Goal: Task Accomplishment & Management: Complete application form

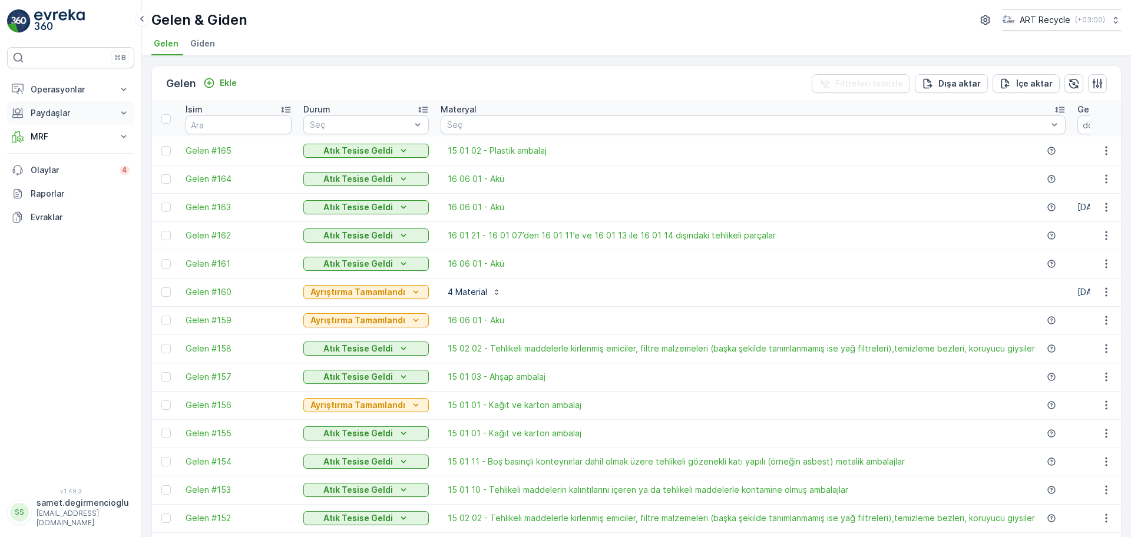
click at [58, 113] on p "Paydaşlar" at bounding box center [71, 113] width 80 height 12
click at [82, 95] on p "Operasyonlar" at bounding box center [71, 90] width 80 height 12
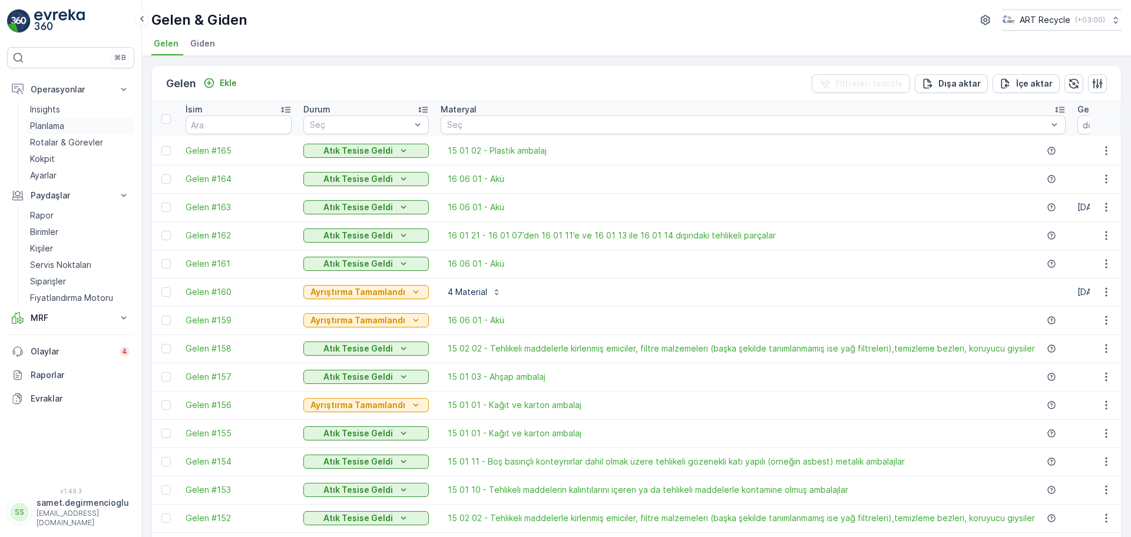
click at [56, 127] on p "Planlama" at bounding box center [47, 126] width 34 height 12
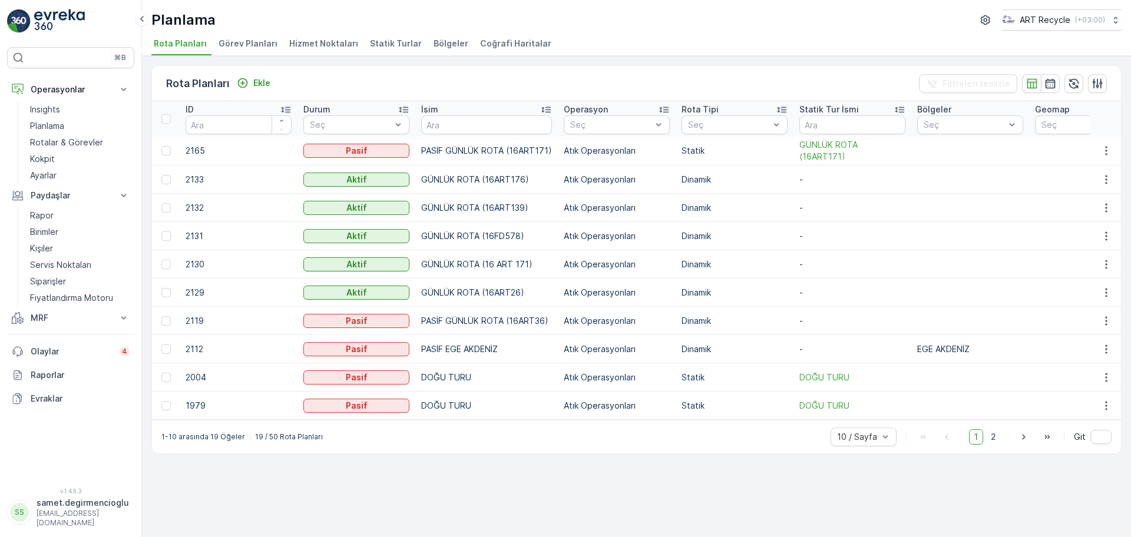
click at [312, 49] on span "Hizmet Noktaları" at bounding box center [323, 44] width 69 height 12
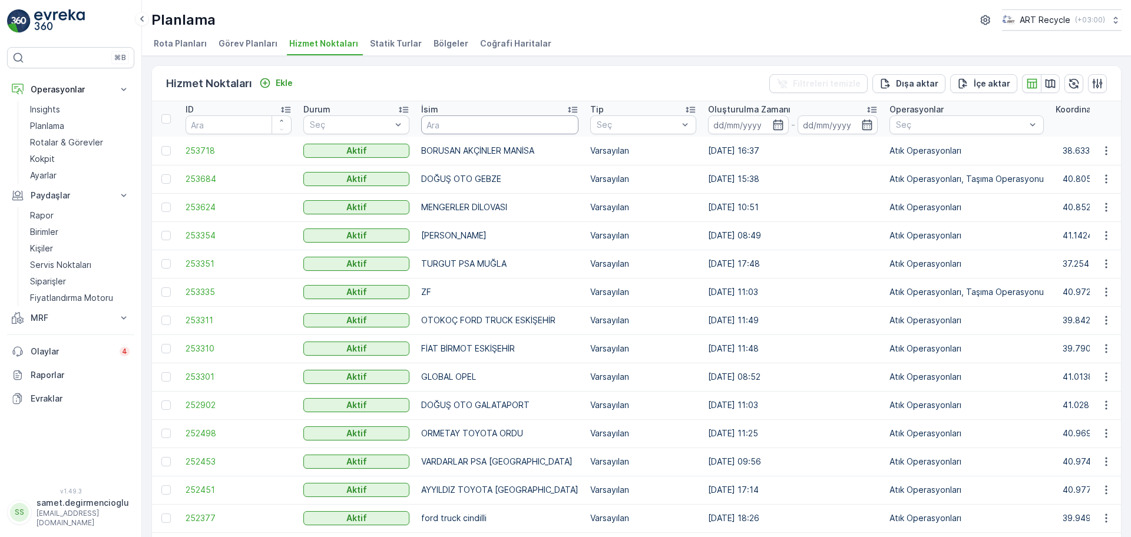
click at [501, 123] on input "text" at bounding box center [499, 124] width 157 height 19
type input "a"
type input "AVCIL"
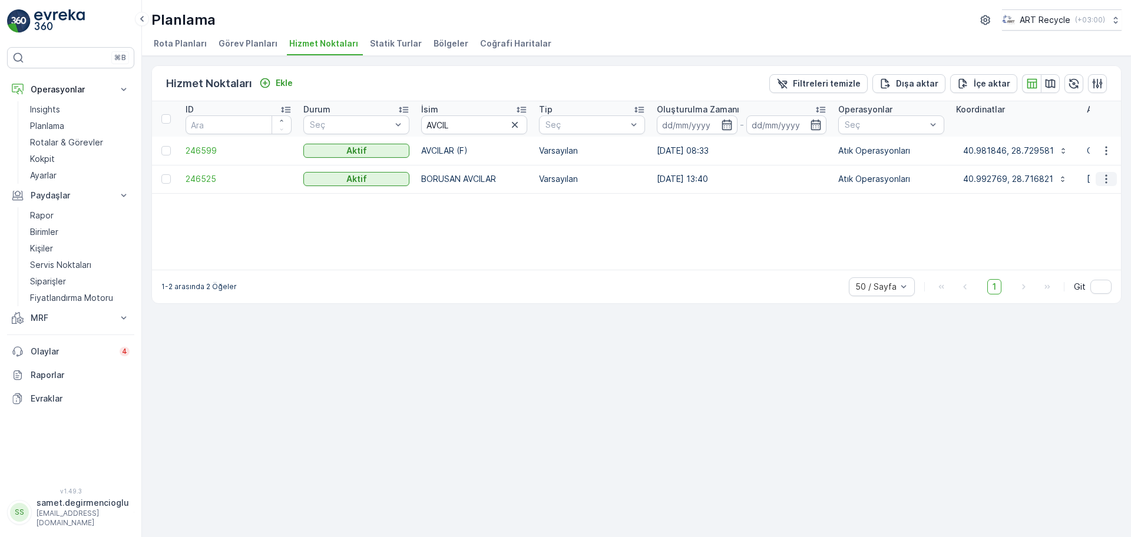
click at [1104, 184] on icon "button" at bounding box center [1107, 179] width 12 height 12
click at [1036, 241] on span "Yeni Ad Hoc Görev Ekle" at bounding box center [1074, 246] width 93 height 12
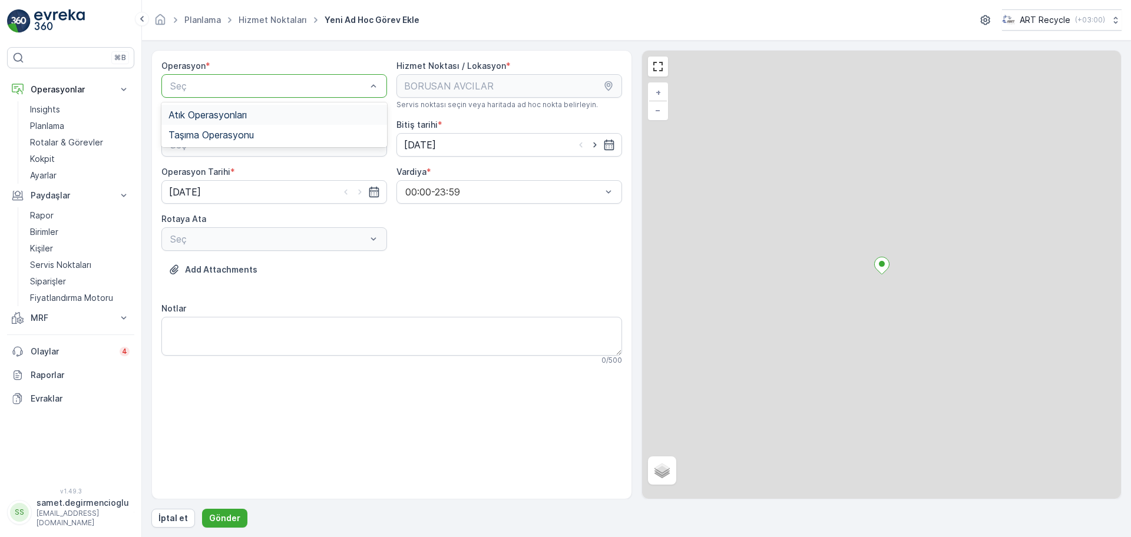
click at [257, 121] on div "Atık Operasyonları" at bounding box center [274, 115] width 226 height 20
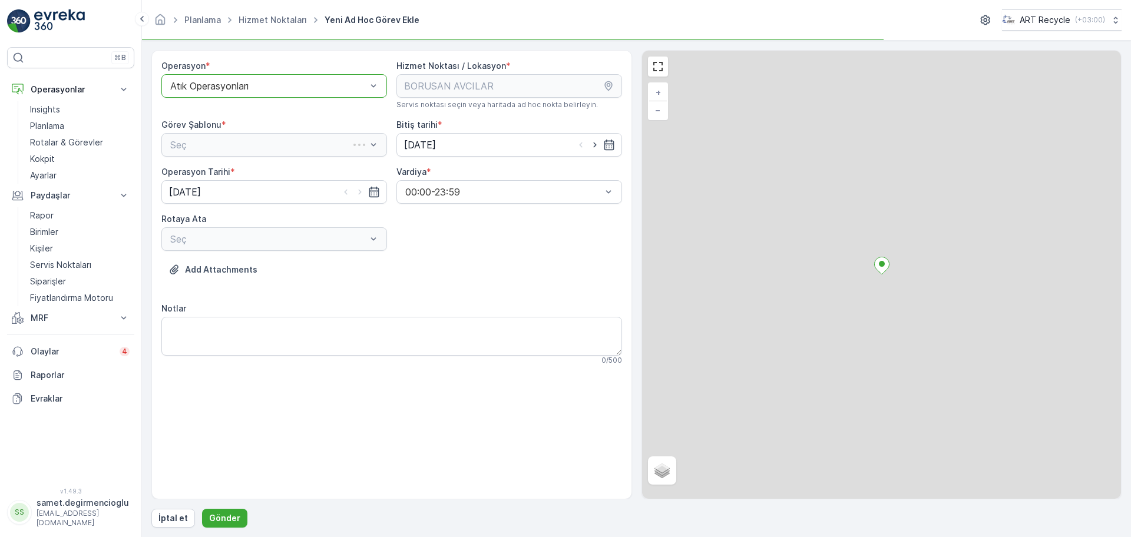
click at [243, 137] on div "Seç" at bounding box center [274, 145] width 226 height 24
click at [242, 140] on div "Seç" at bounding box center [274, 145] width 226 height 24
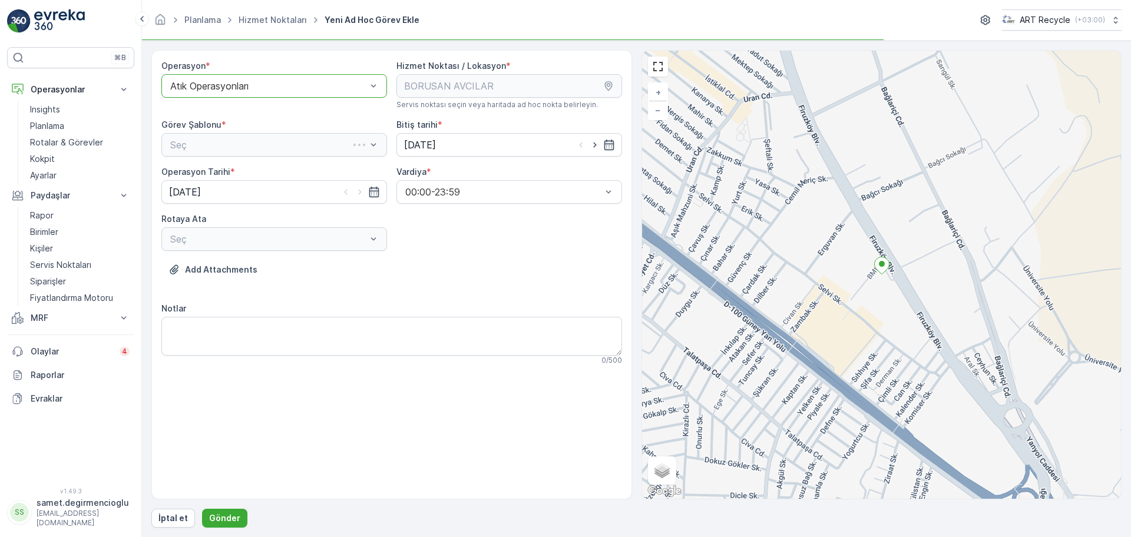
click at [242, 140] on div "Seç" at bounding box center [274, 145] width 226 height 24
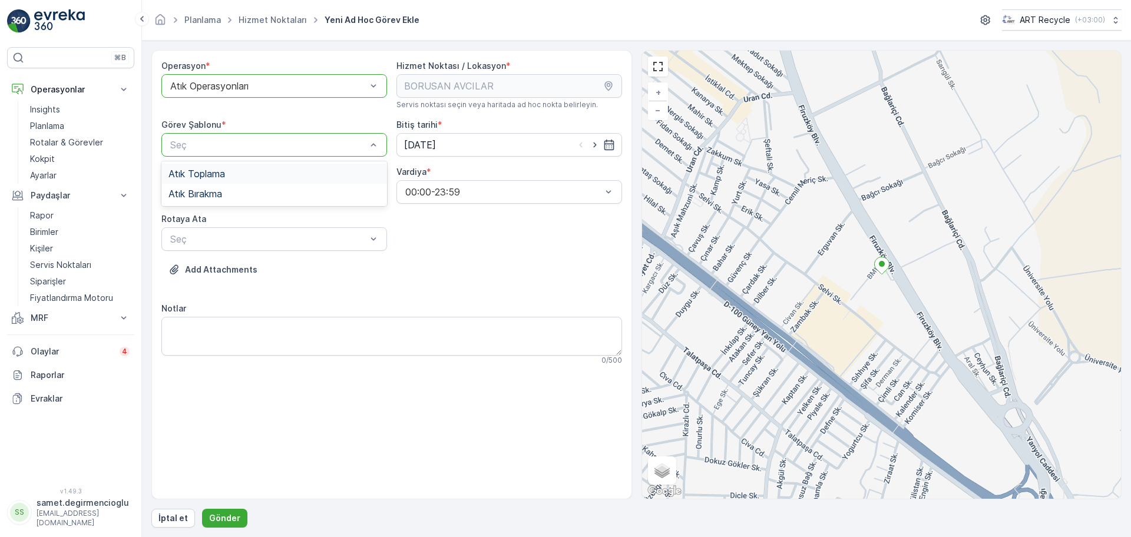
click at [230, 171] on div "Atık Toplama" at bounding box center [275, 174] width 212 height 11
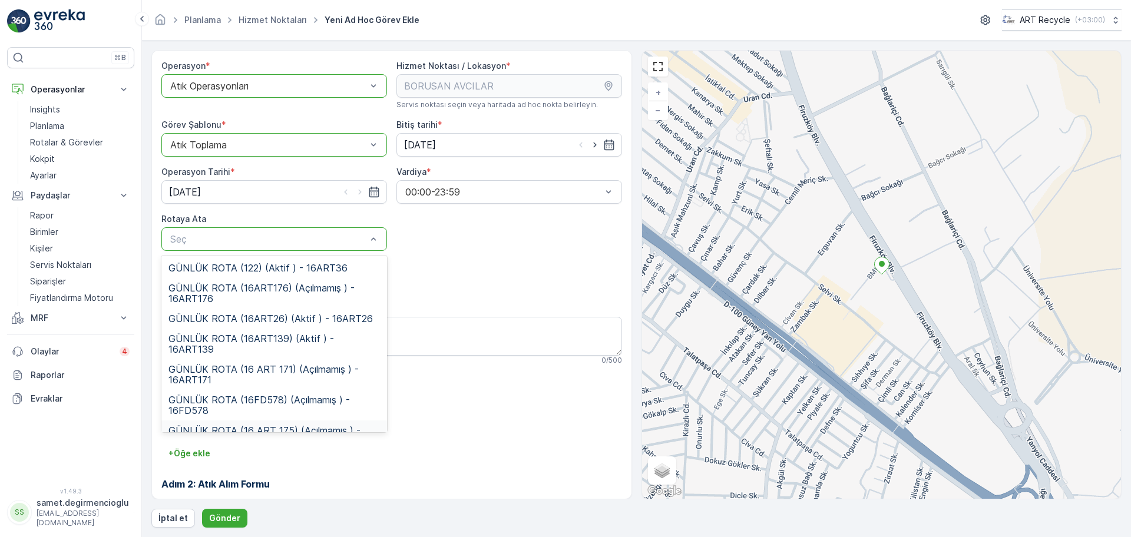
click at [261, 423] on div "GÜNLÜK ROTA (16 ART 175) (Açılmamış ) - 16ART175" at bounding box center [274, 436] width 226 height 31
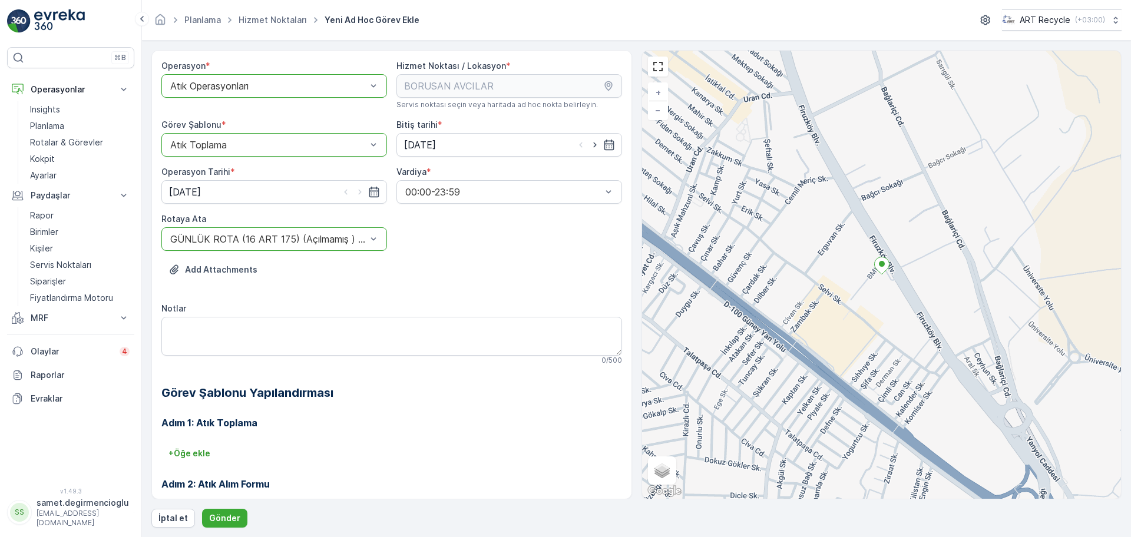
click at [373, 447] on div "+ Öğe ekle" at bounding box center [391, 453] width 461 height 19
click at [215, 516] on p "Gönder" at bounding box center [224, 519] width 31 height 12
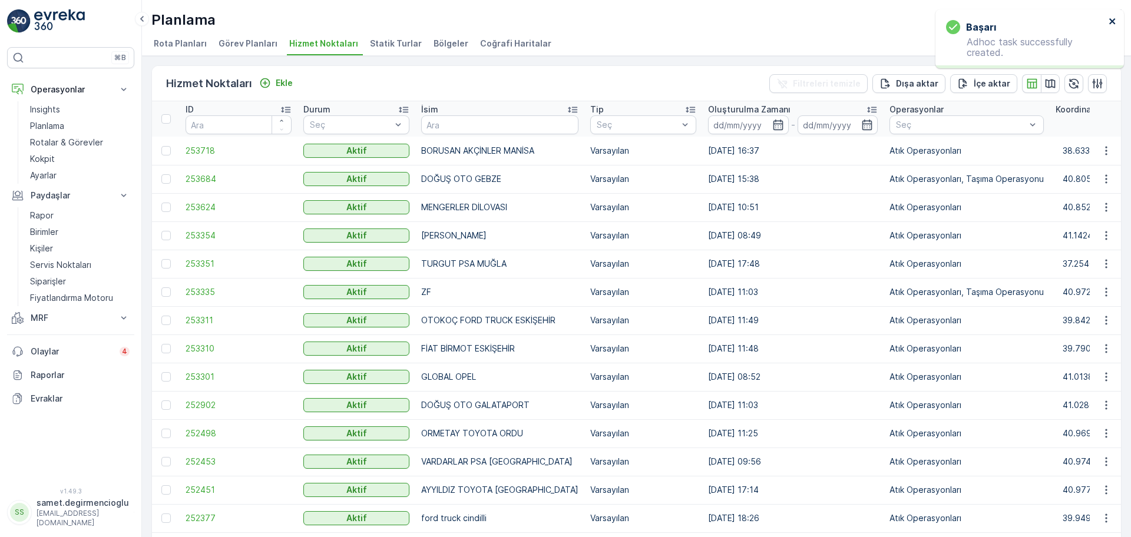
click at [1112, 18] on icon "close" at bounding box center [1113, 20] width 8 height 9
click at [455, 118] on input "text" at bounding box center [499, 124] width 157 height 19
type input "STARWO"
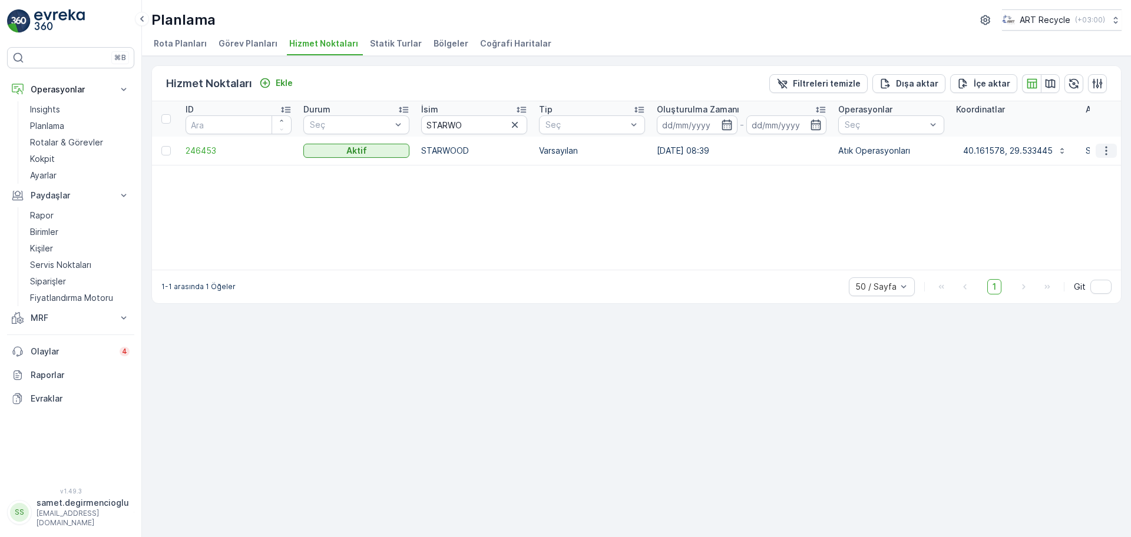
click at [1106, 154] on icon "button" at bounding box center [1106, 150] width 2 height 9
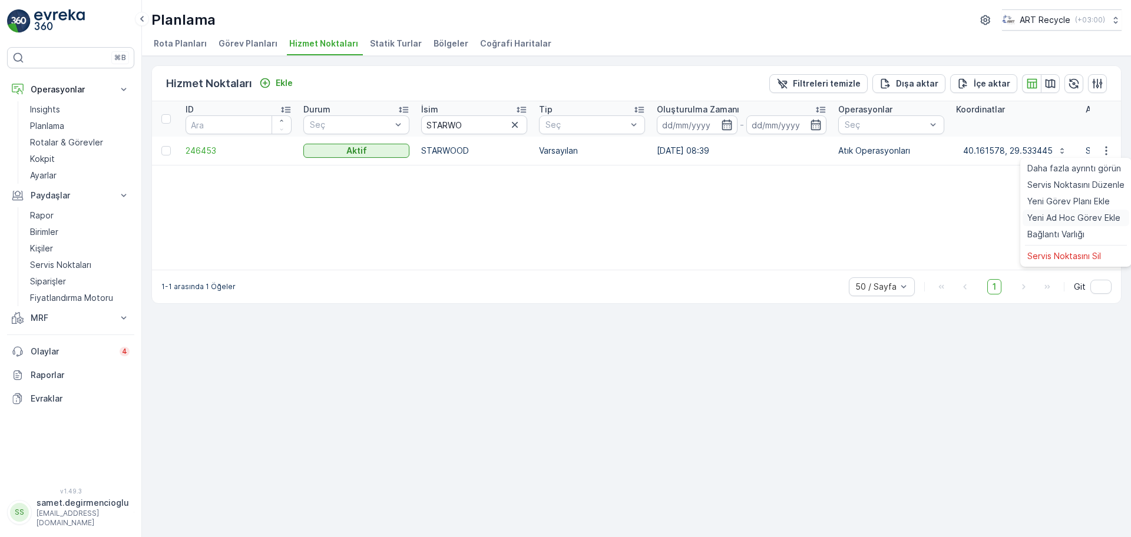
click at [1053, 214] on span "Yeni Ad Hoc Görev Ekle" at bounding box center [1074, 218] width 93 height 12
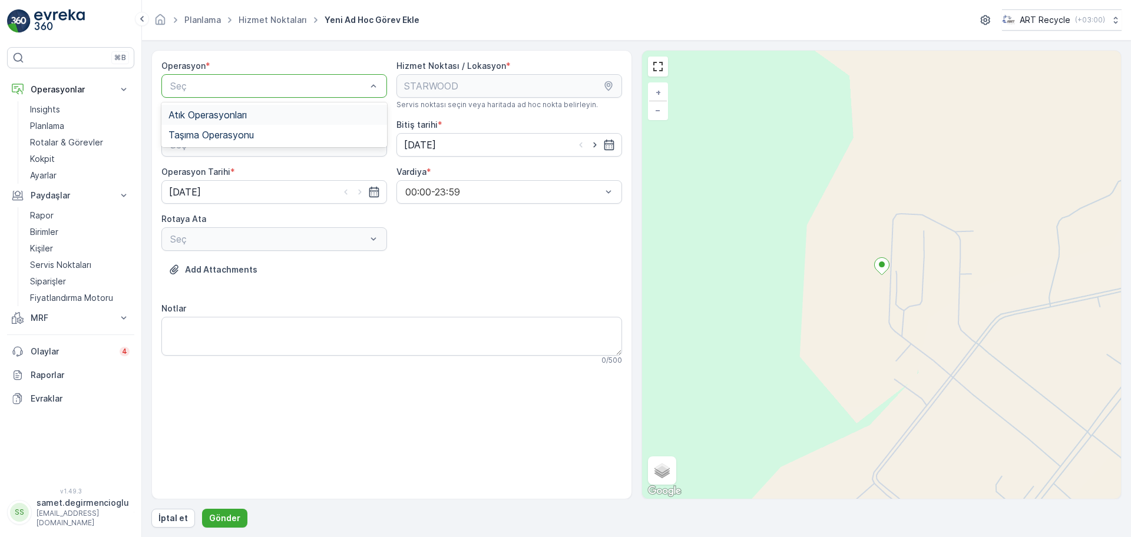
click at [252, 110] on div "Atık Operasyonları" at bounding box center [275, 115] width 212 height 11
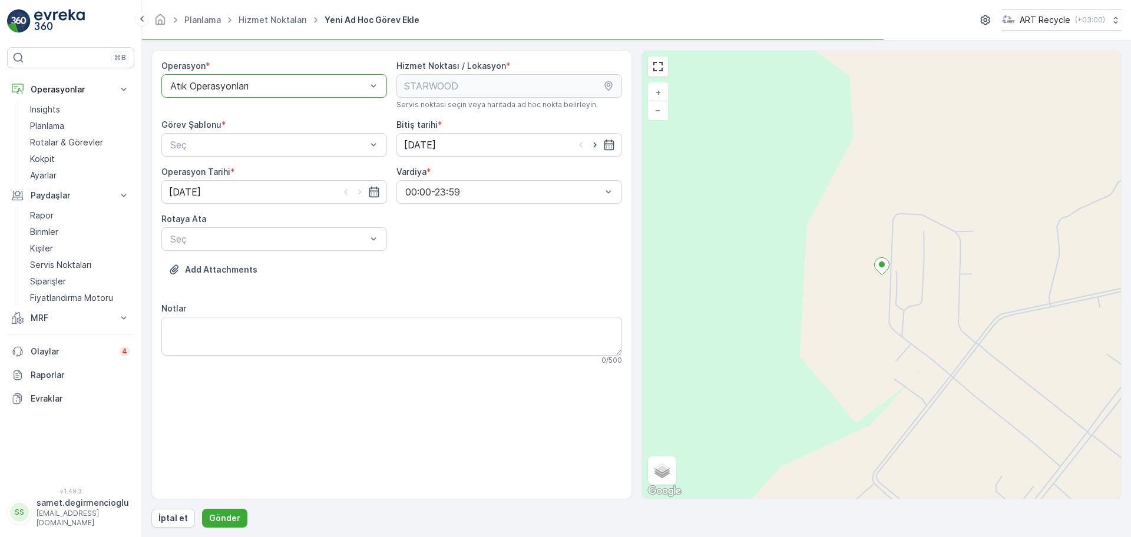
click at [246, 125] on div "Görev Şablonu *" at bounding box center [274, 125] width 226 height 12
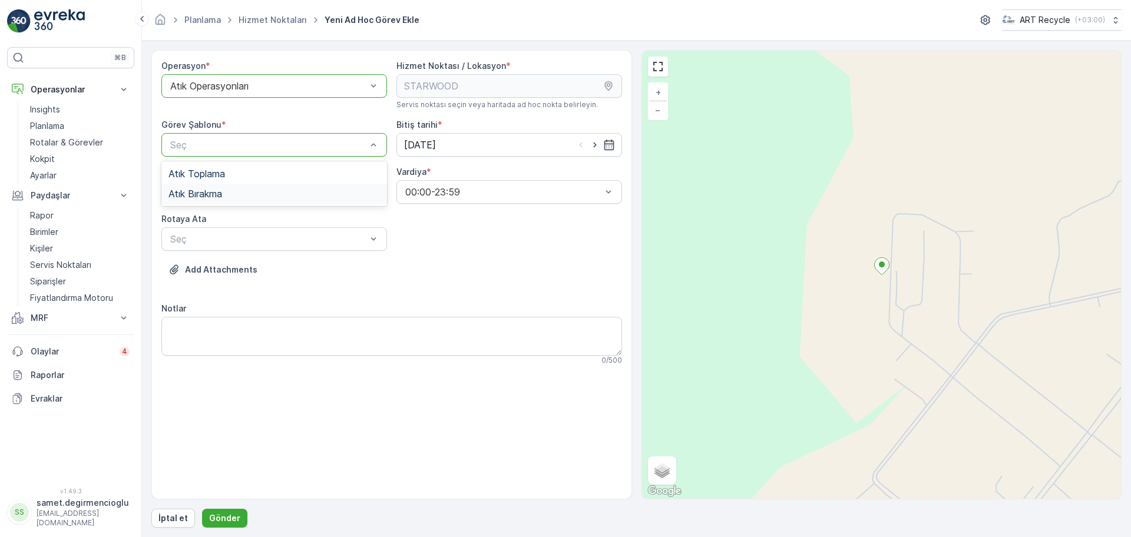
click at [222, 191] on span "Atık Bırakma" at bounding box center [196, 194] width 54 height 11
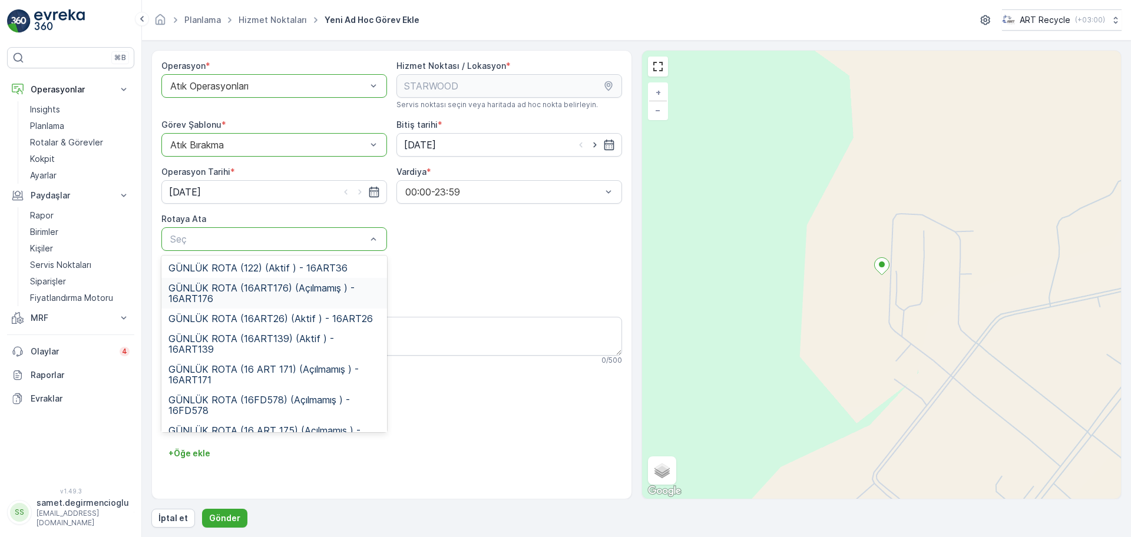
click at [290, 295] on span "GÜNLÜK ROTA (16ART176) (Açılmamış ) - 16ART176" at bounding box center [275, 293] width 212 height 21
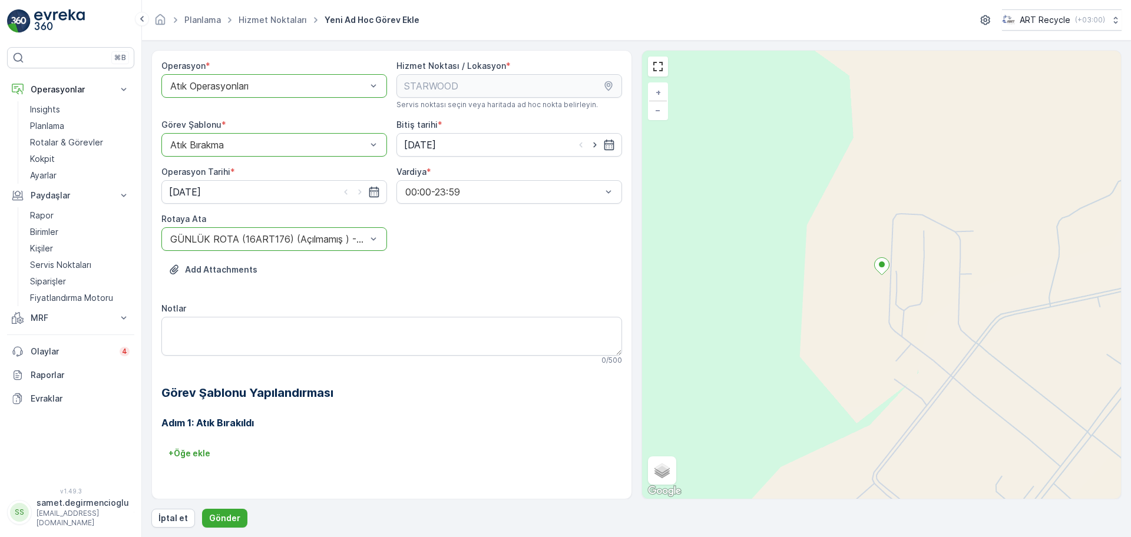
click at [430, 292] on div "Add Attachments" at bounding box center [391, 276] width 461 height 33
click at [236, 513] on p "Gönder" at bounding box center [224, 519] width 31 height 12
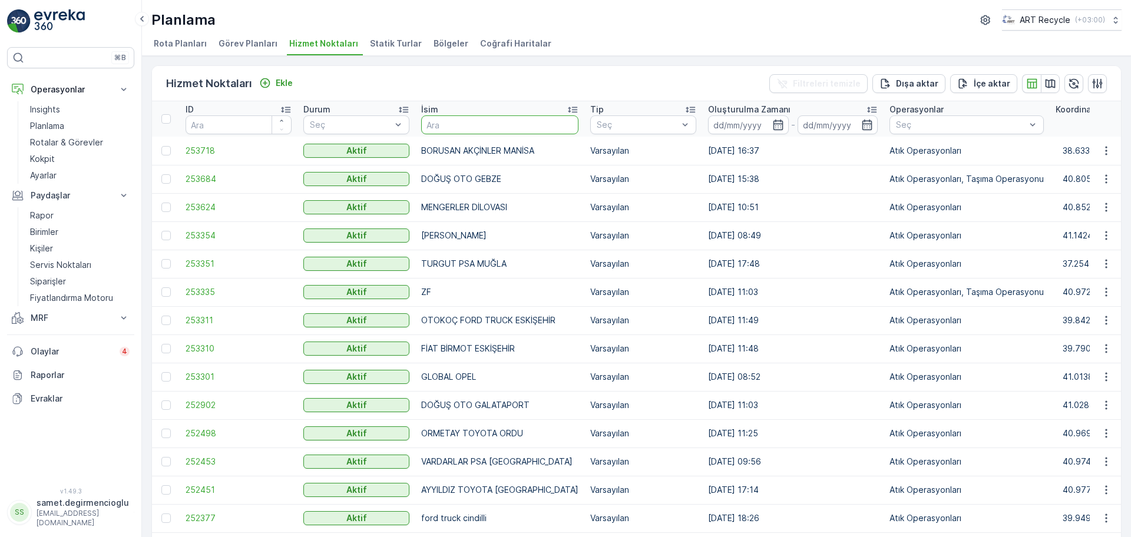
click at [467, 129] on input "text" at bounding box center [499, 124] width 157 height 19
type input "KÖS"
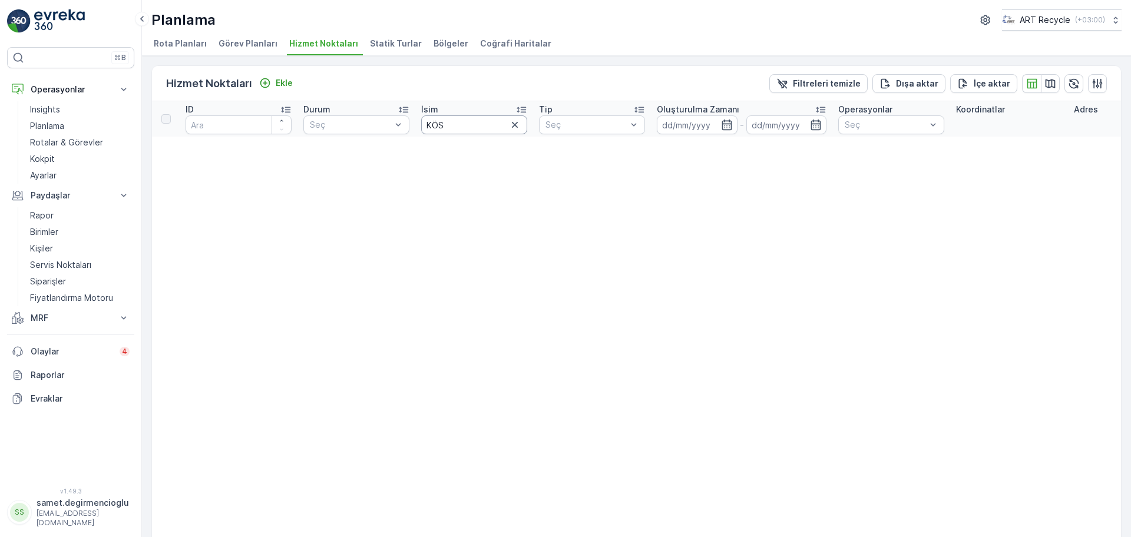
click at [475, 123] on input "KÖS" at bounding box center [474, 124] width 106 height 19
type input "Kos"
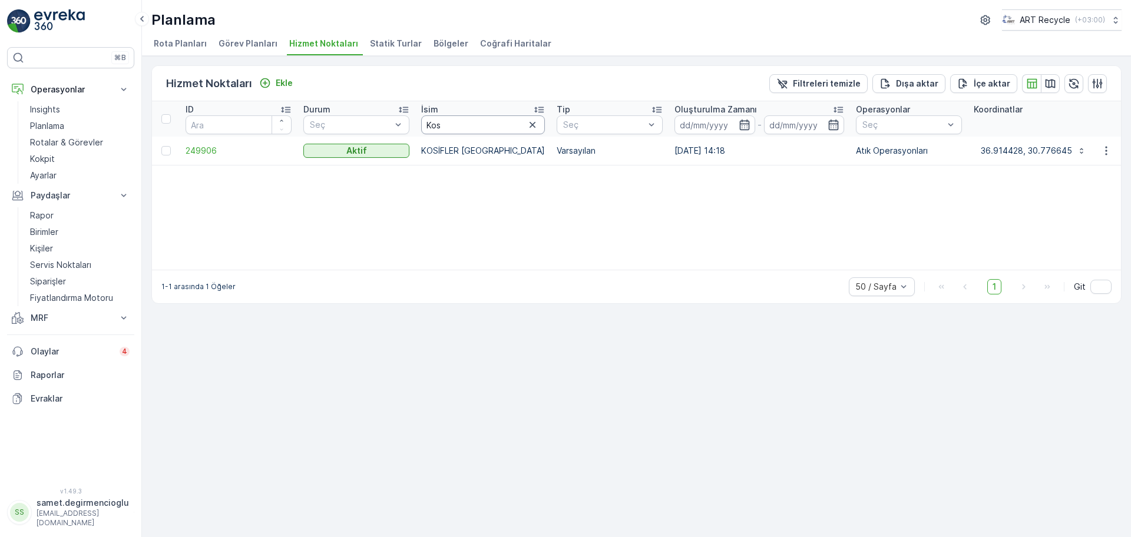
click at [475, 123] on input "Kos" at bounding box center [483, 124] width 124 height 19
type input "Köse"
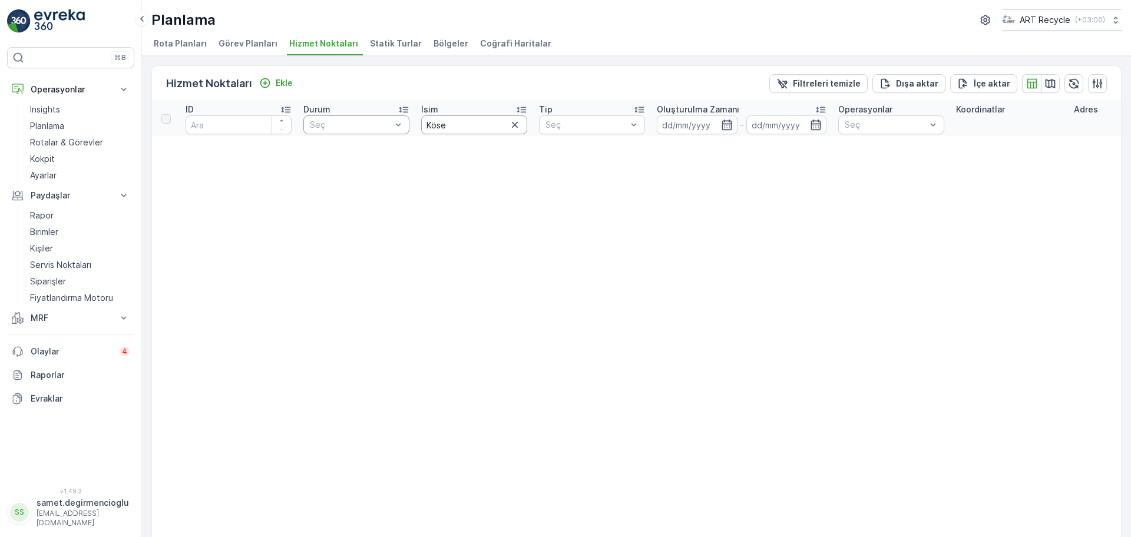
drag, startPoint x: 475, startPoint y: 123, endPoint x: 398, endPoint y: 127, distance: 76.7
click at [398, 127] on tr "ID Durum Seç İsim Köse Tip Seç Oluşturulma Zamanı - Operasyonlar Seç Koordinatl…" at bounding box center [1120, 118] width 1937 height 35
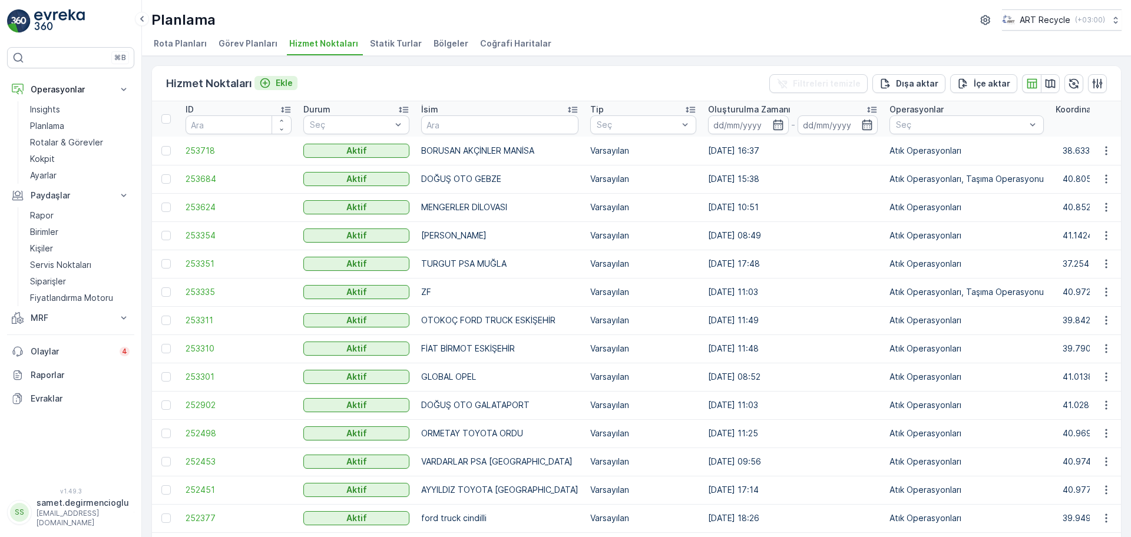
click at [272, 78] on div "Ekle" at bounding box center [276, 83] width 34 height 12
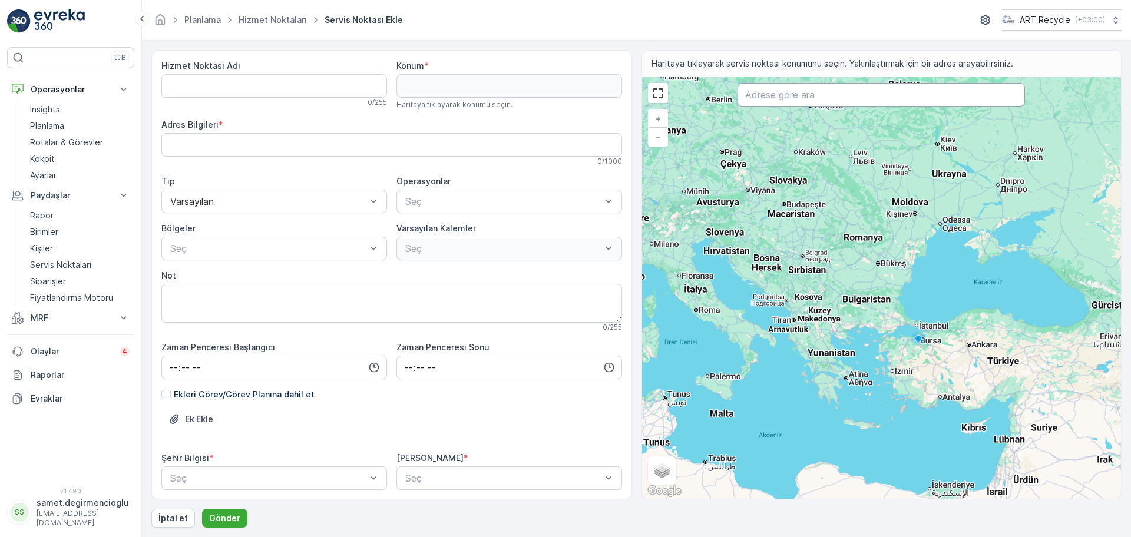
click at [880, 104] on input "text" at bounding box center [882, 95] width 288 height 24
type input "b"
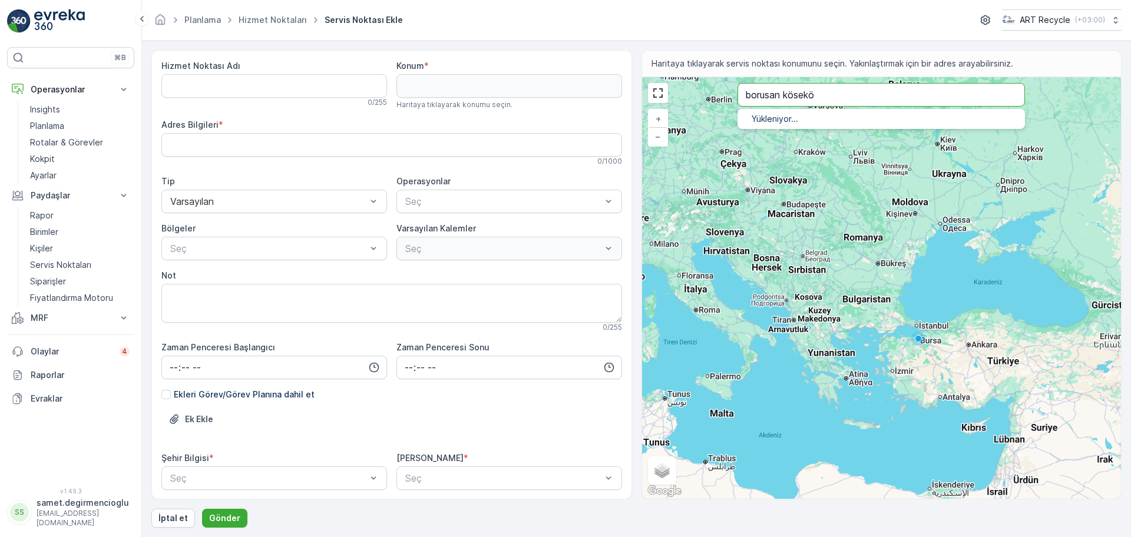
type input "borusan kösekö"
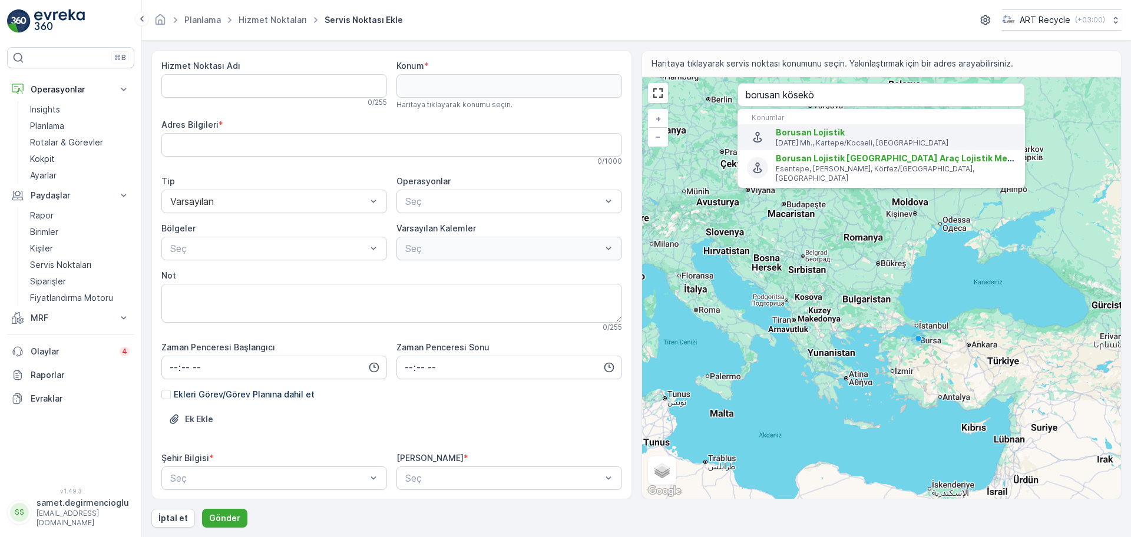
click at [820, 143] on p "[DATE] Mh., Kartepe/Kocaeli, [GEOGRAPHIC_DATA]" at bounding box center [896, 142] width 240 height 9
type input "40.7469322,30.0205253"
type Bilgileri "[DATE] Cd. & Borusan Lojistik, [PERSON_NAME] [PERSON_NAME], 41250 Kartepe/[GEOG…"
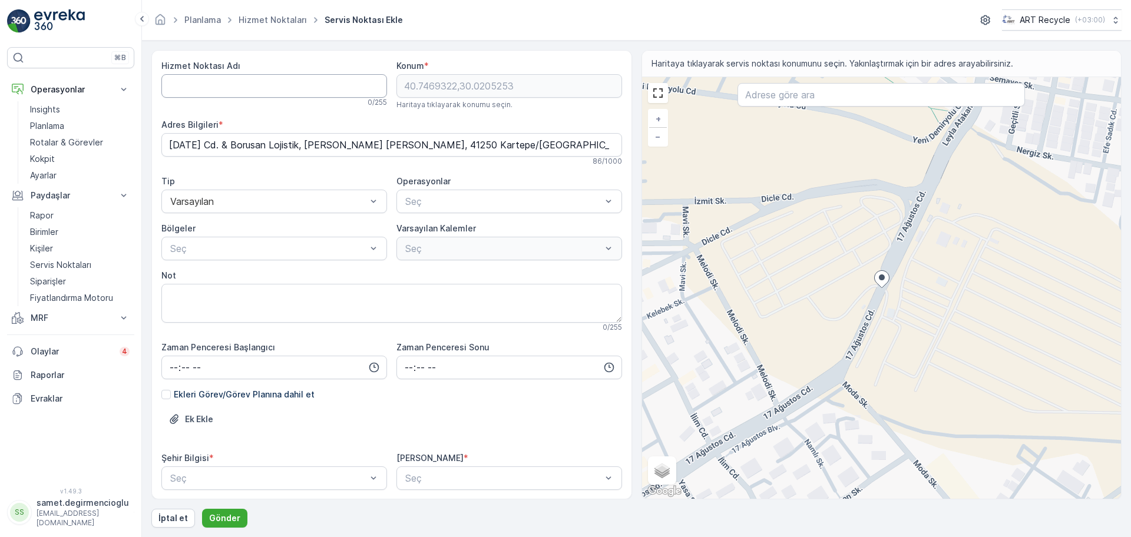
click at [240, 84] on Adı "Hizmet Noktası Adı" at bounding box center [274, 86] width 226 height 24
type Adı "BORUSAN KÖSEKÖY"
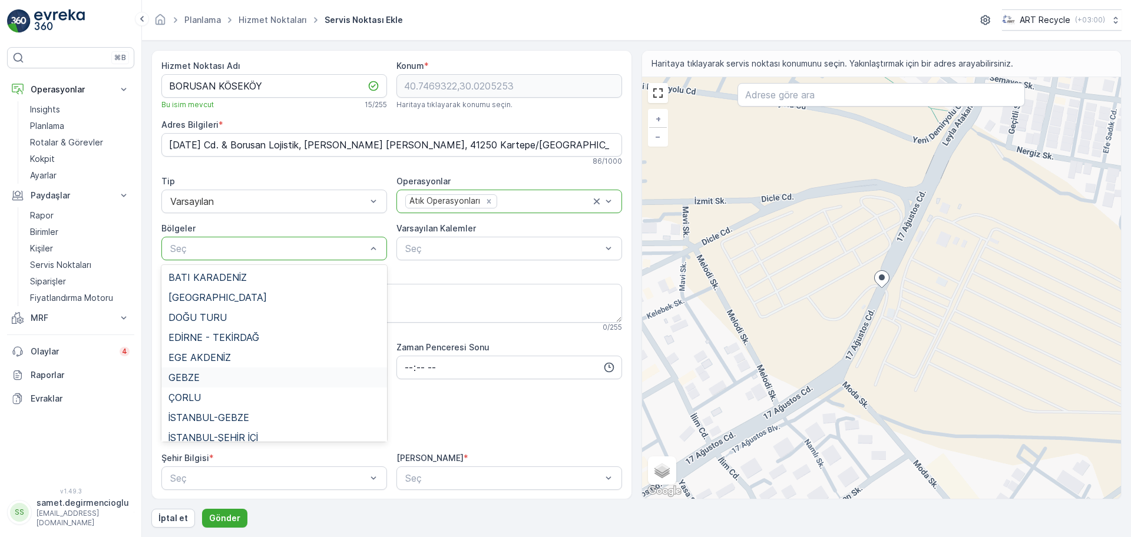
scroll to position [28, 0]
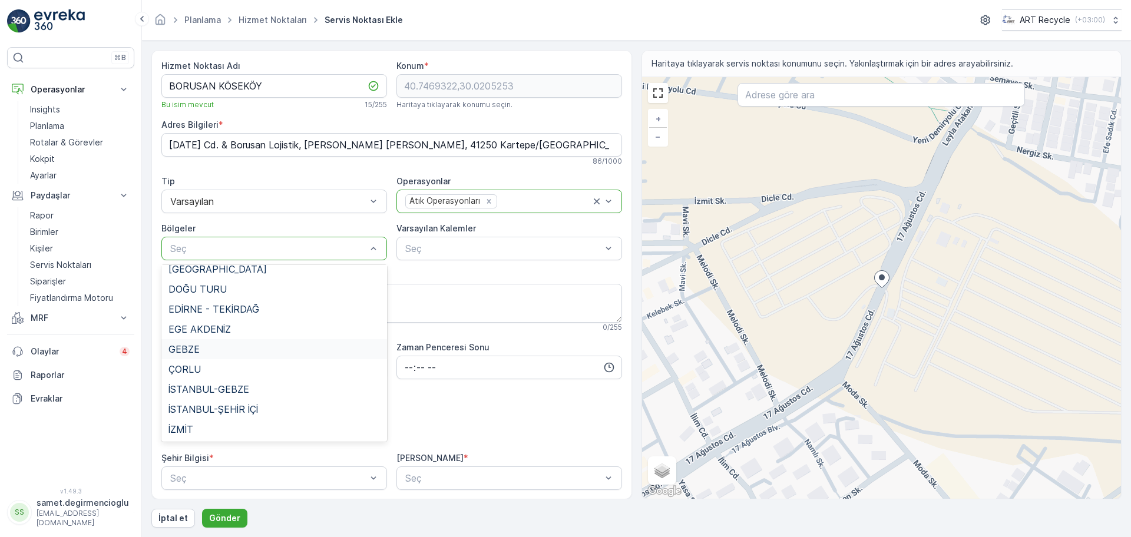
click at [227, 352] on div "GEBZE" at bounding box center [275, 349] width 212 height 11
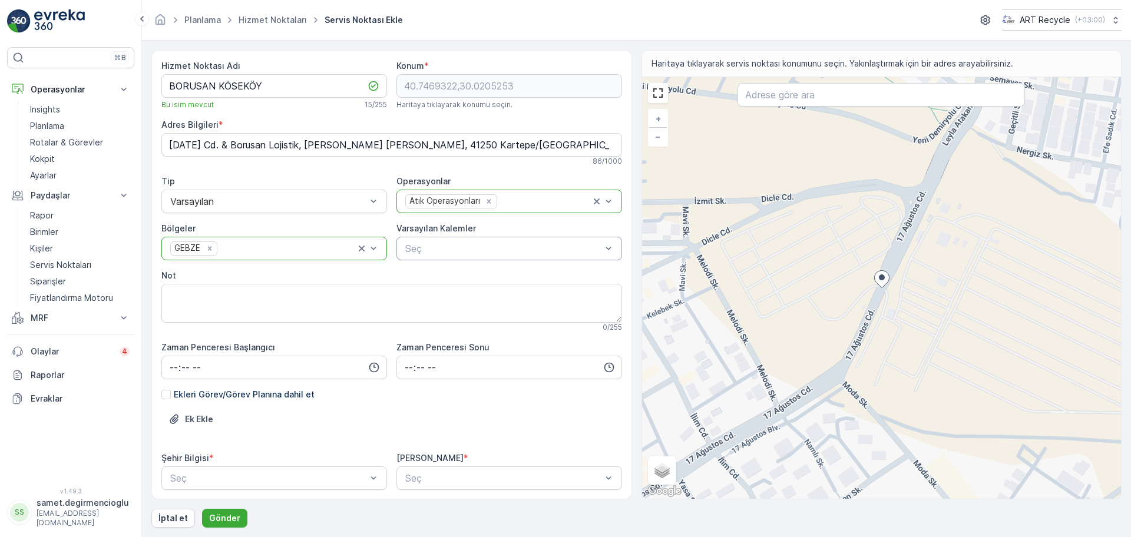
click at [419, 257] on div "Seç" at bounding box center [510, 249] width 226 height 24
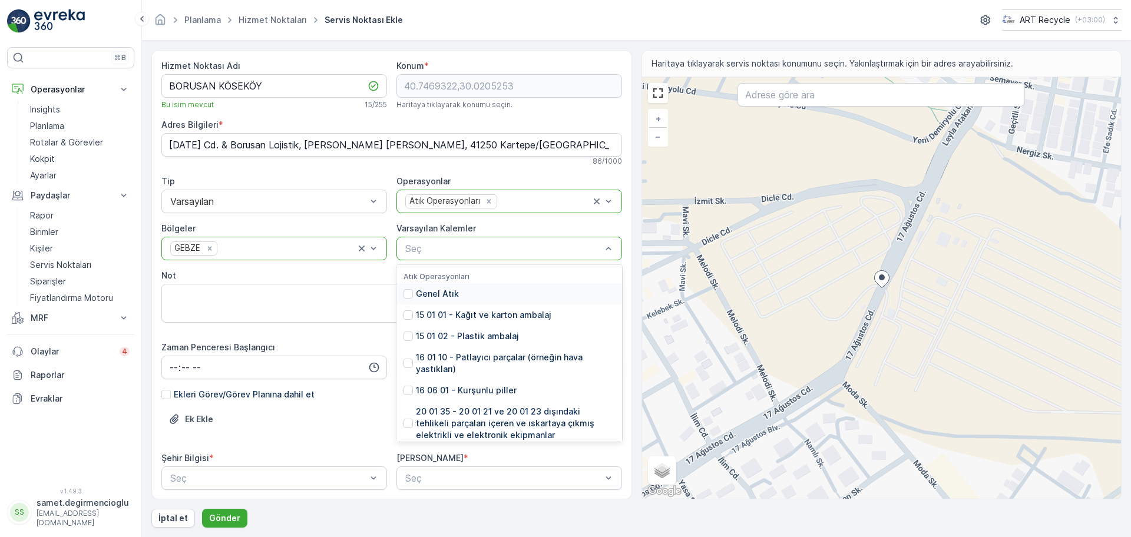
click at [418, 259] on div "Seç" at bounding box center [510, 249] width 226 height 24
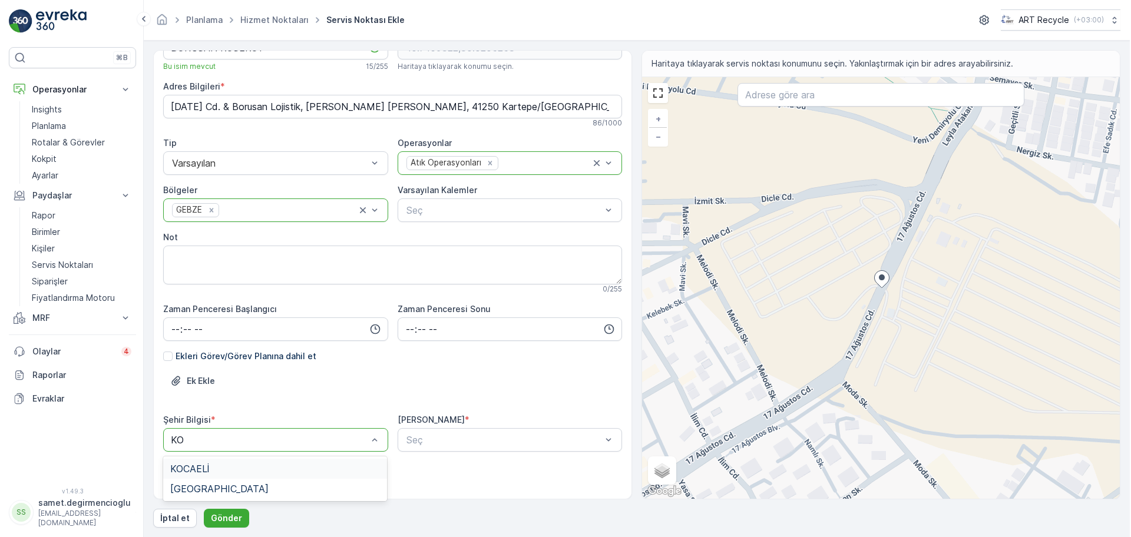
scroll to position [0, 0]
type input "KOCA"
click at [204, 467] on span "KOCAELİ" at bounding box center [188, 469] width 39 height 11
click at [387, 505] on div "Hizmet Noktası Adı BORUSAN KÖSEKÖY Bu isim mevcut 15 / 255 Konum * 40.7469322,3…" at bounding box center [636, 289] width 970 height 478
type input "BORUSAN"
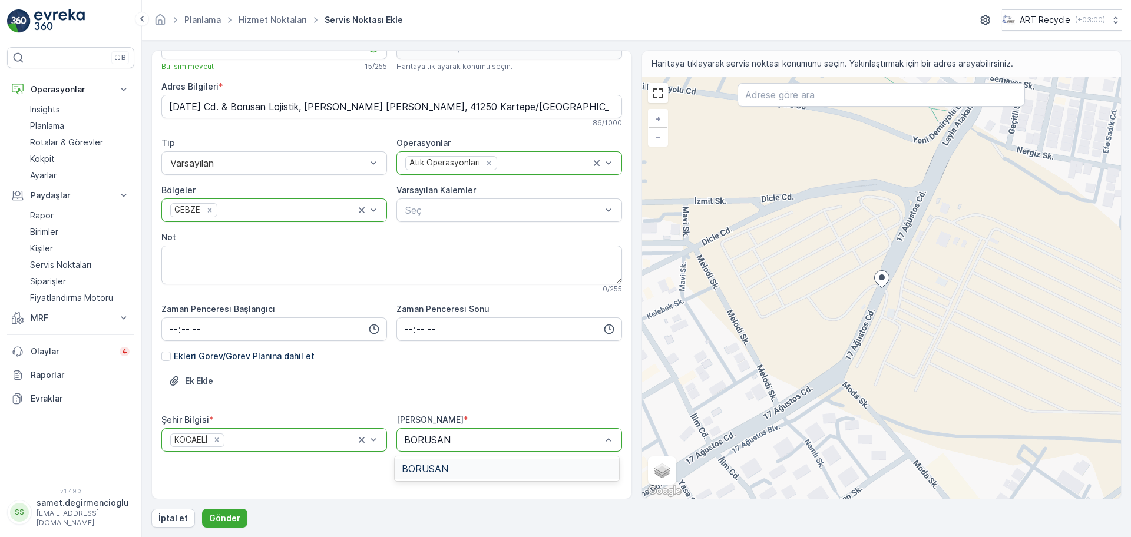
click at [442, 470] on span "BORUSAN" at bounding box center [425, 469] width 47 height 11
click at [361, 464] on div "Hizmet Noktası Adı BORUSAN KÖSEKÖY Bu isim mevcut 15 / 255 Konum * 40.7469322,3…" at bounding box center [391, 260] width 461 height 477
click at [212, 517] on p "Gönder" at bounding box center [224, 519] width 31 height 12
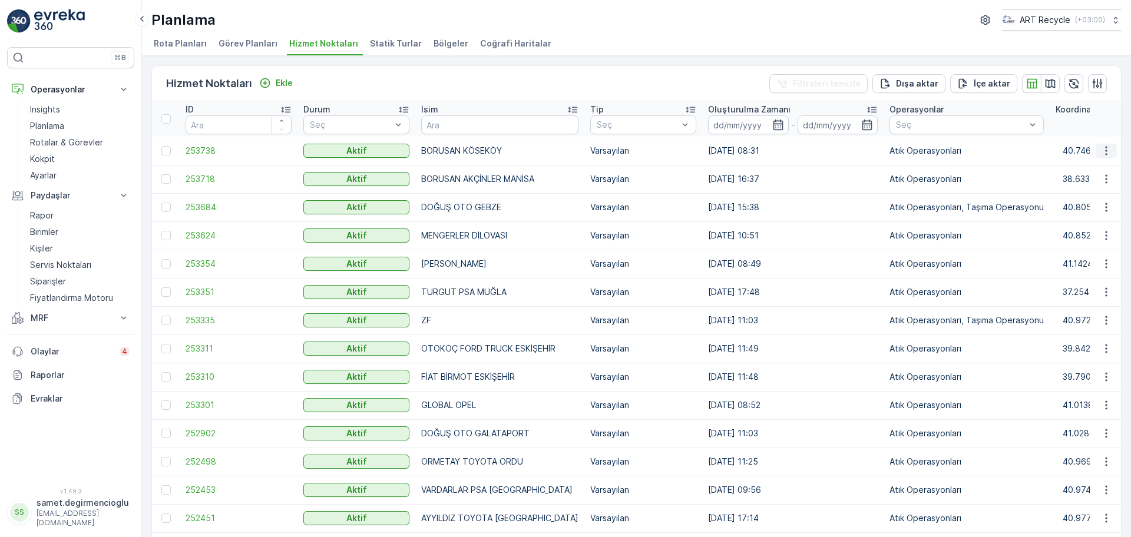
click at [1107, 149] on icon "button" at bounding box center [1107, 151] width 12 height 12
click at [1045, 219] on span "Yeni Ad Hoc Görev Ekle" at bounding box center [1074, 218] width 93 height 12
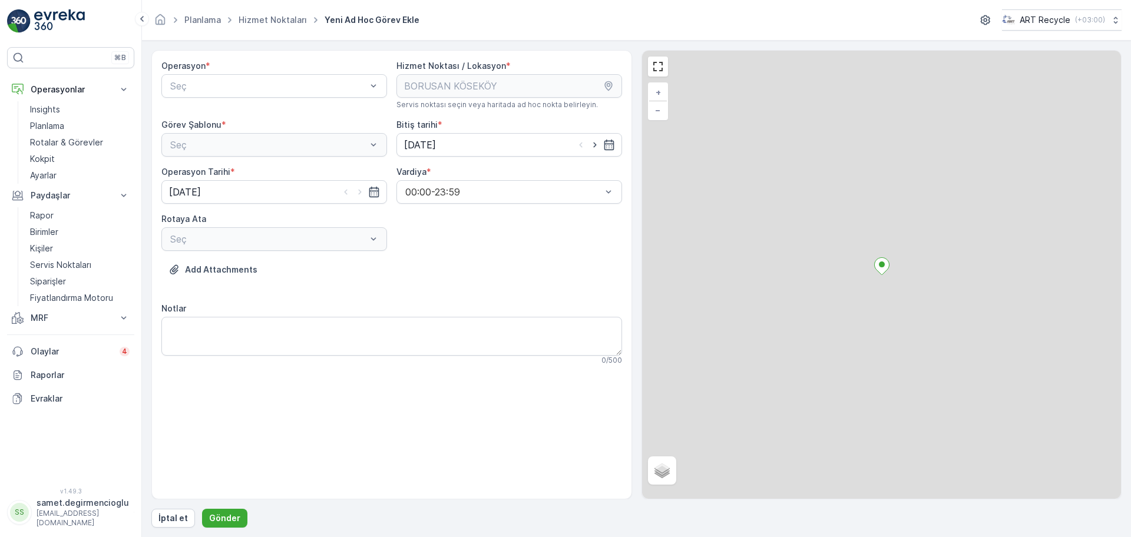
click at [287, 72] on div "Operasyon * Seç" at bounding box center [274, 84] width 226 height 49
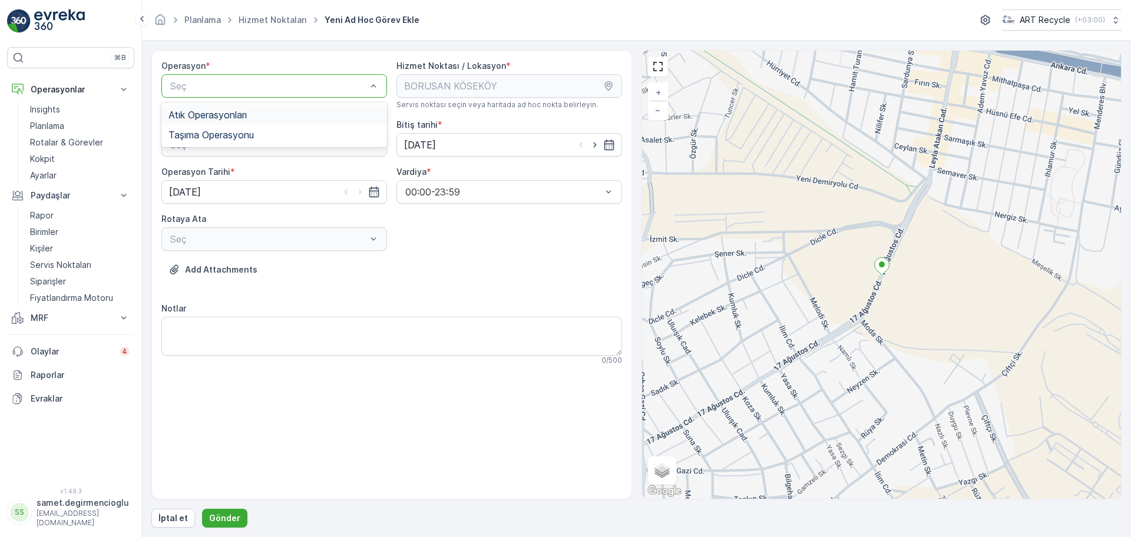
click at [247, 110] on span "Atık Operasyonları" at bounding box center [208, 115] width 78 height 11
click at [263, 166] on div "Atık Toplama" at bounding box center [274, 174] width 226 height 20
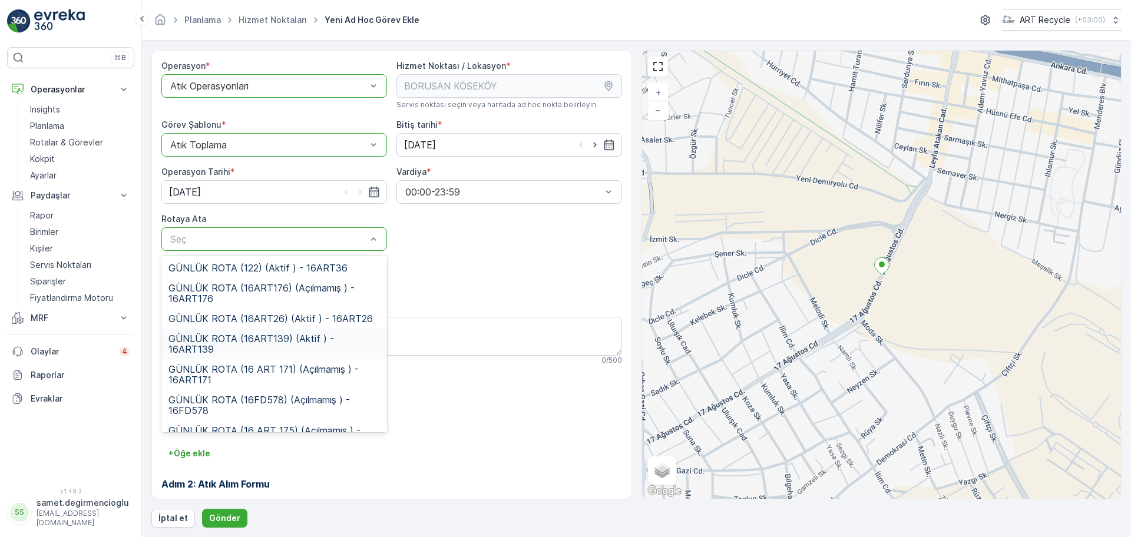
click at [251, 333] on span "GÜNLÜK ROTA (16ART139) (Aktif ) - 16ART139" at bounding box center [275, 343] width 212 height 21
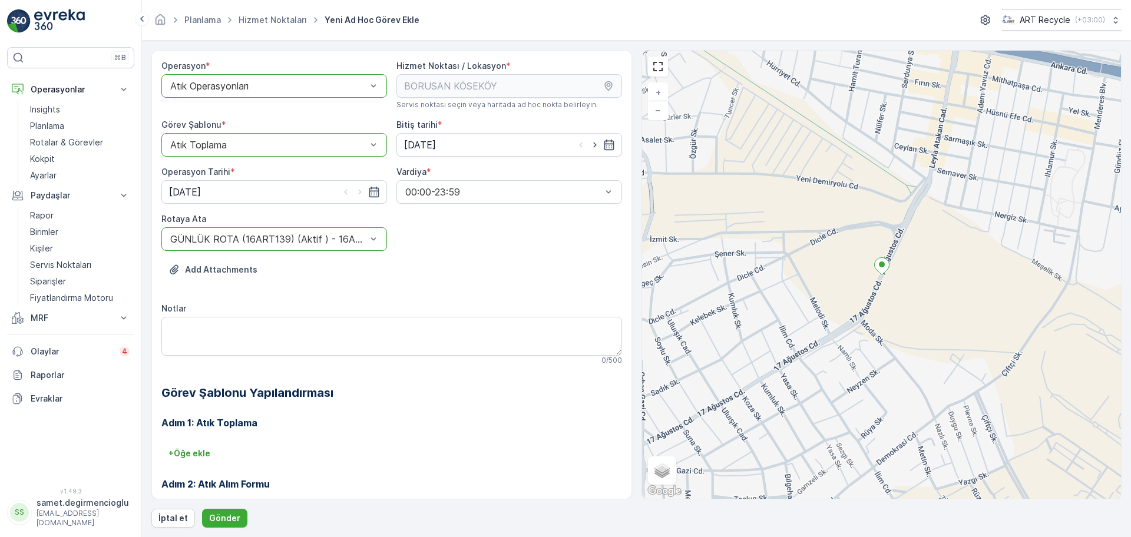
click at [407, 417] on h3 "Adım 1: Atık Toplama" at bounding box center [391, 423] width 461 height 14
click at [225, 513] on p "Gönder" at bounding box center [224, 519] width 31 height 12
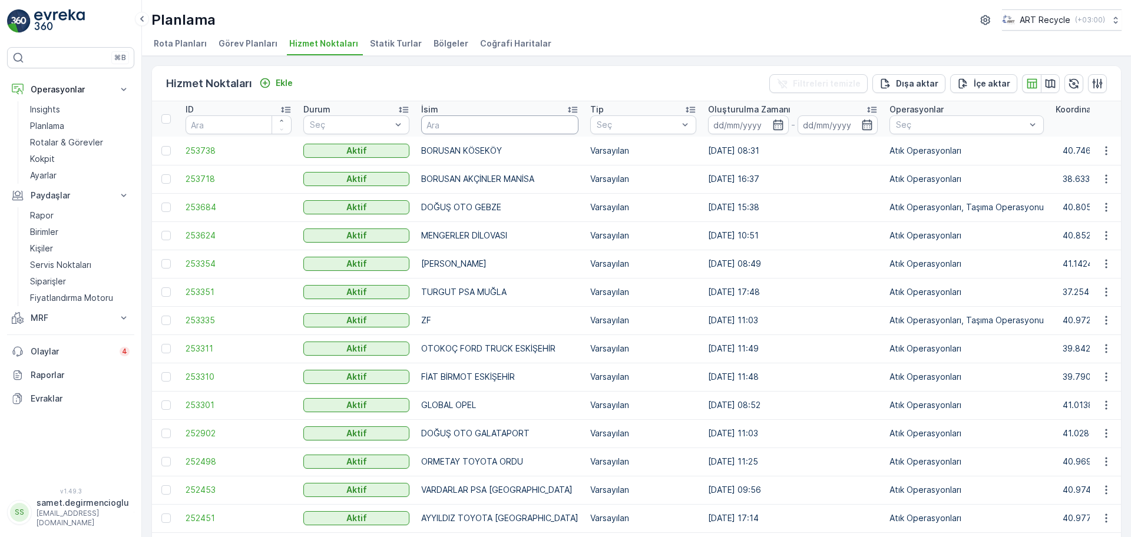
click at [493, 132] on input "text" at bounding box center [499, 124] width 157 height 19
type input "BPO"
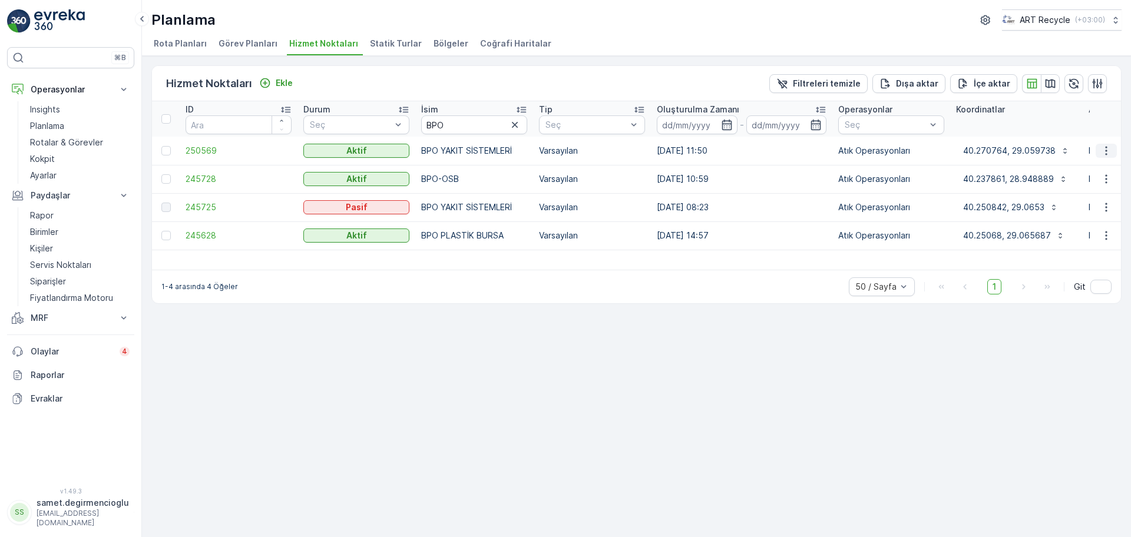
click at [1109, 151] on icon "button" at bounding box center [1107, 151] width 12 height 12
click at [1054, 222] on span "Yeni Ad Hoc Görev Ekle" at bounding box center [1074, 218] width 93 height 12
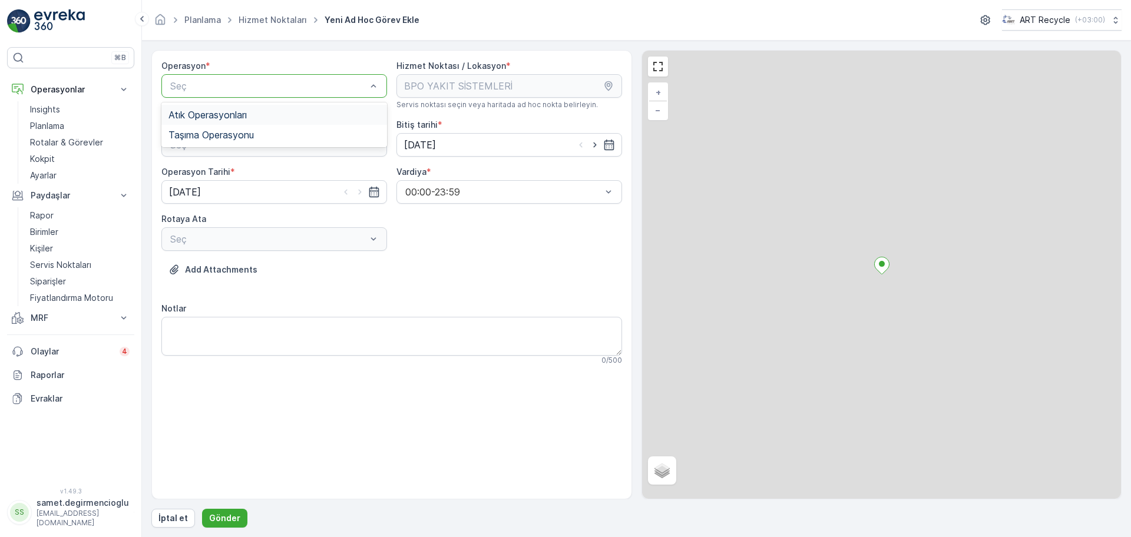
click at [296, 116] on div "Atık Operasyonları" at bounding box center [275, 115] width 212 height 11
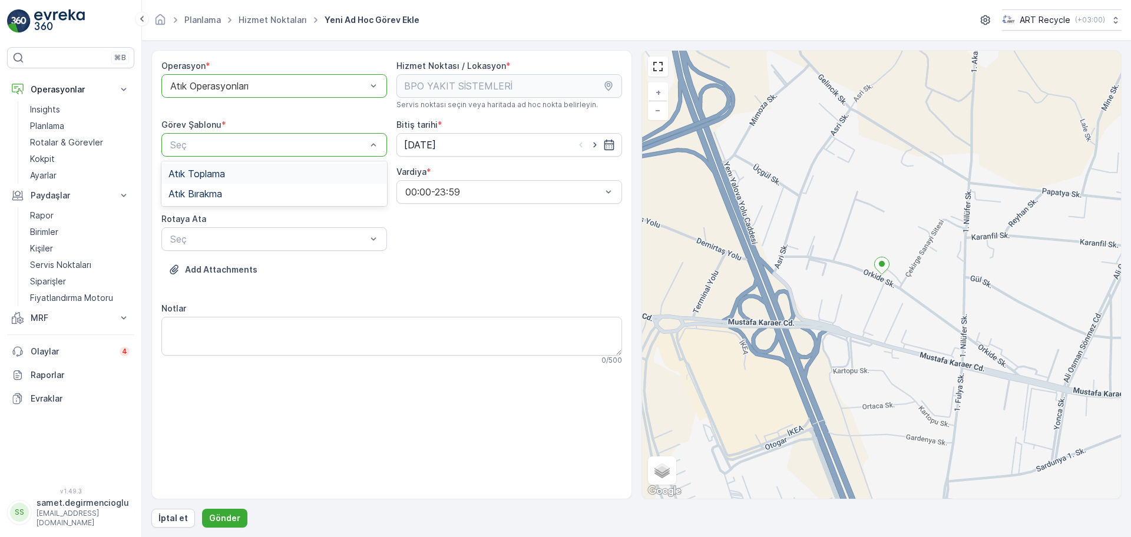
click at [252, 166] on div "Atık Toplama" at bounding box center [274, 174] width 226 height 20
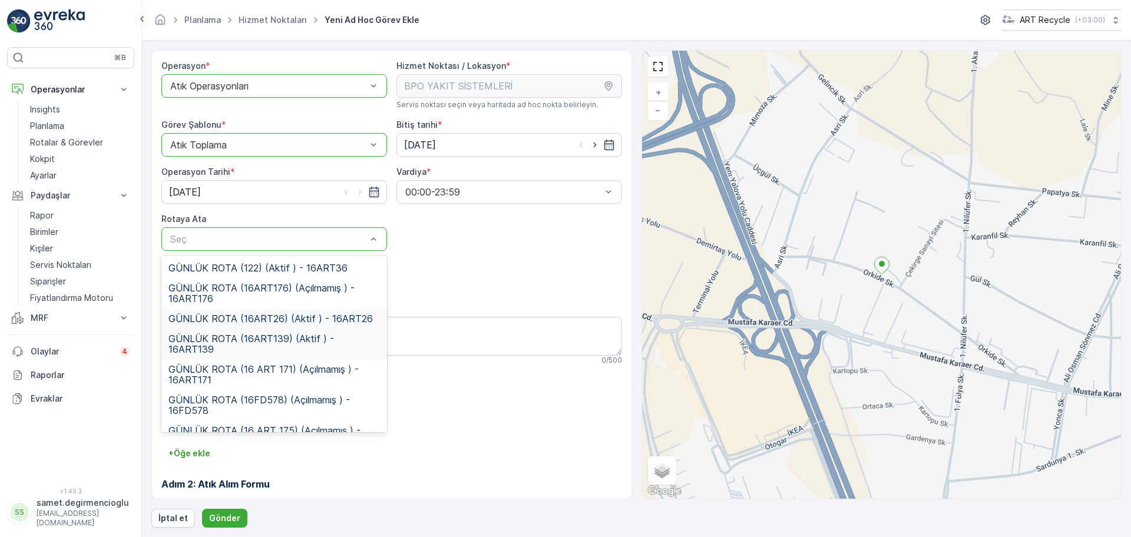
click at [282, 322] on span "GÜNLÜK ROTA (16ART26) (Aktif ) - 16ART26" at bounding box center [271, 318] width 204 height 11
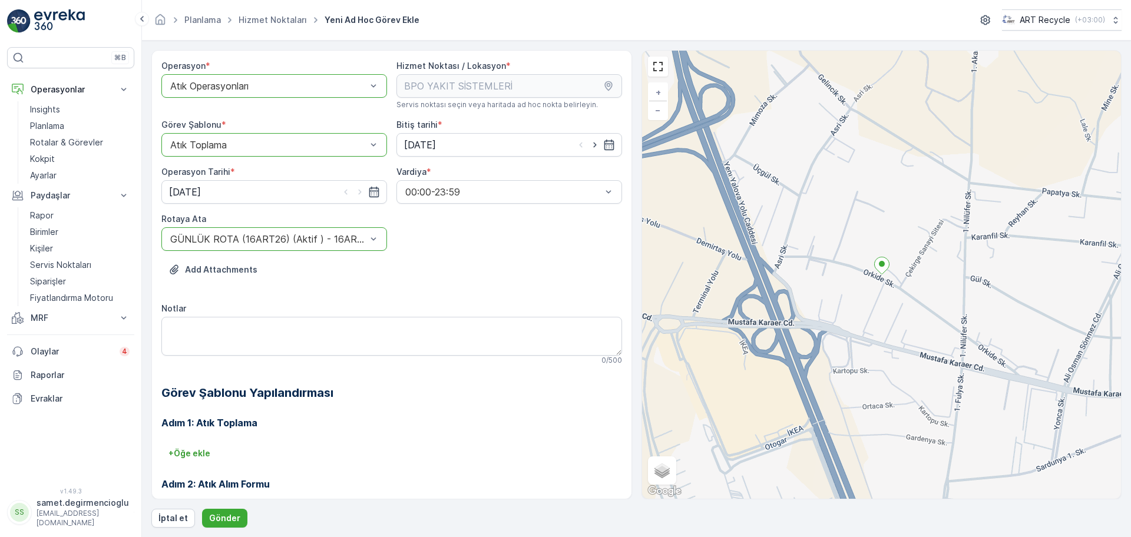
click at [454, 273] on div "Add Attachments" at bounding box center [391, 276] width 461 height 33
click at [215, 521] on p "Gönder" at bounding box center [224, 519] width 31 height 12
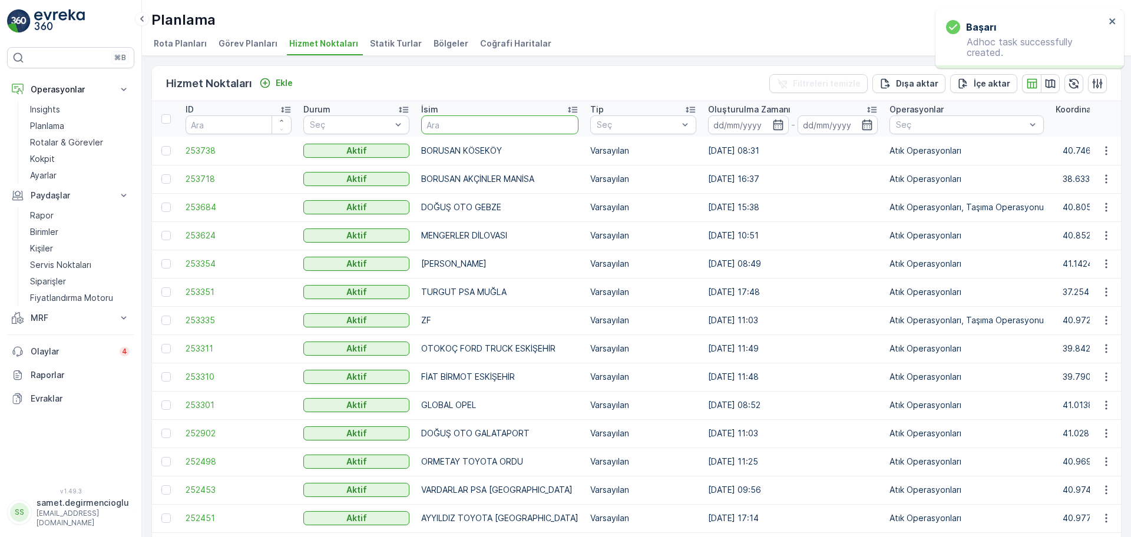
click at [506, 125] on input "text" at bounding box center [499, 124] width 157 height 19
type input "BPO"
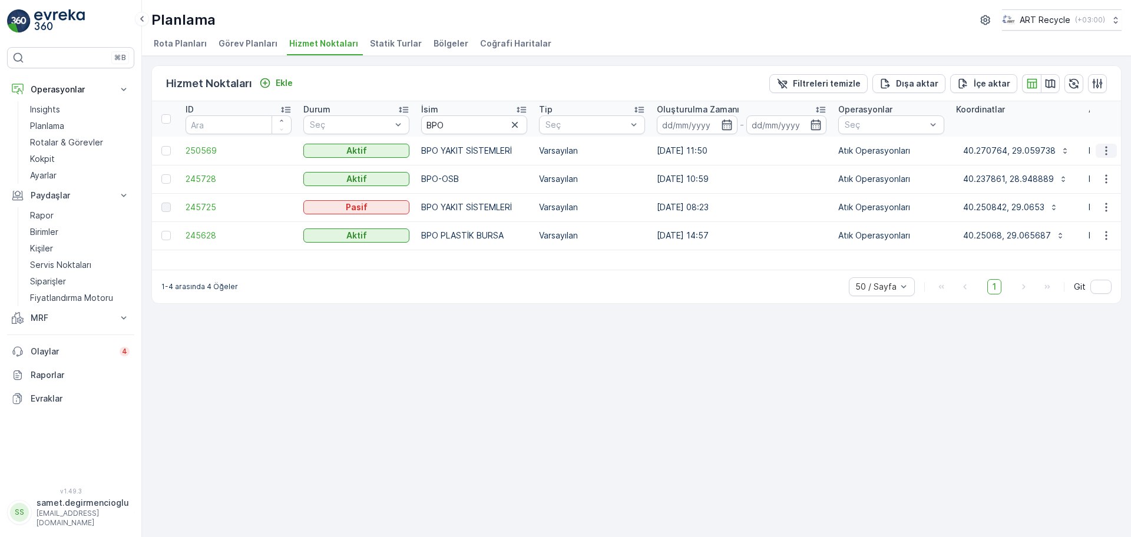
click at [1102, 152] on icon "button" at bounding box center [1107, 151] width 12 height 12
click at [1036, 212] on span "Yeni Ad Hoc Görev Ekle" at bounding box center [1074, 218] width 93 height 12
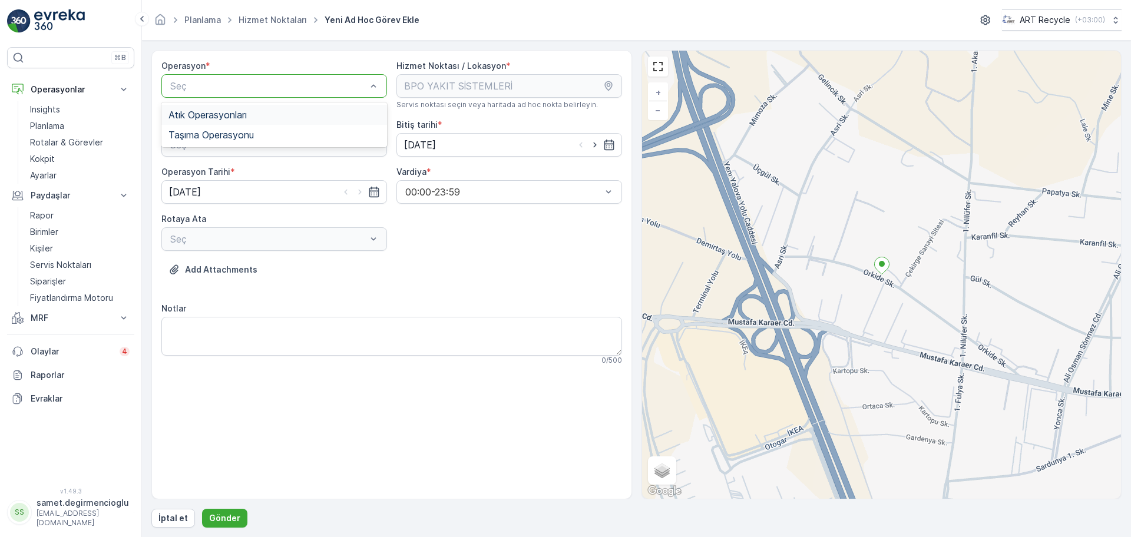
click at [266, 108] on div "Atık Operasyonları" at bounding box center [274, 115] width 226 height 20
click at [249, 173] on div "Atık Toplama" at bounding box center [275, 174] width 212 height 11
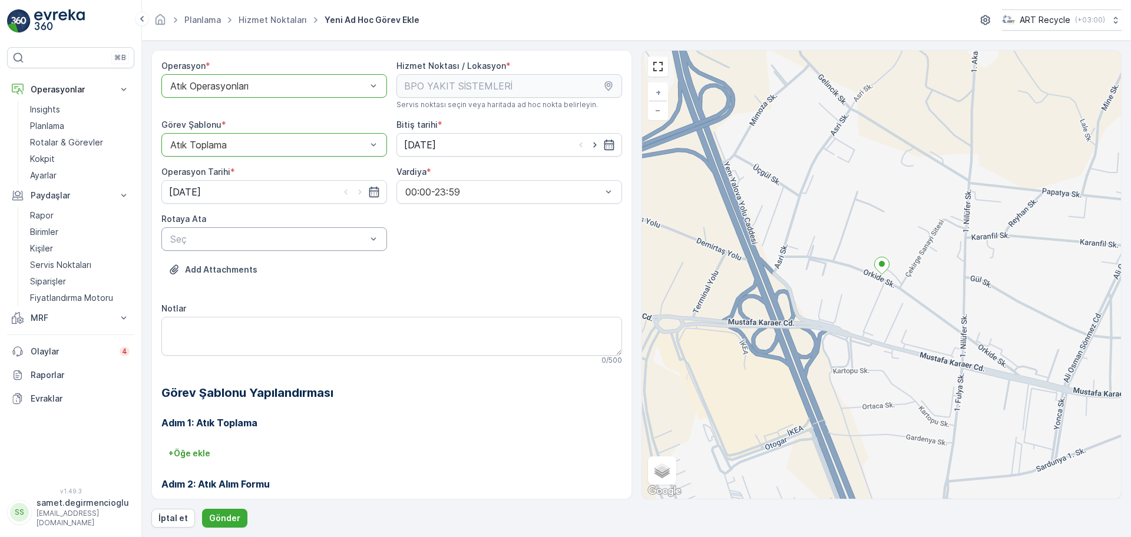
click at [242, 247] on div "Seç" at bounding box center [274, 239] width 226 height 24
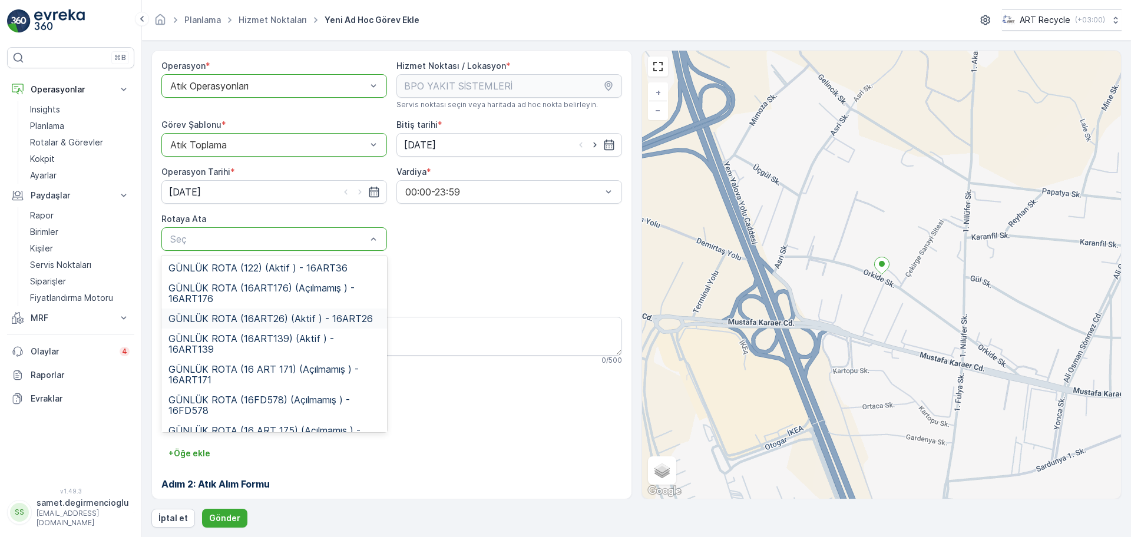
click at [270, 322] on span "GÜNLÜK ROTA (16ART26) (Aktif ) - 16ART26" at bounding box center [271, 318] width 204 height 11
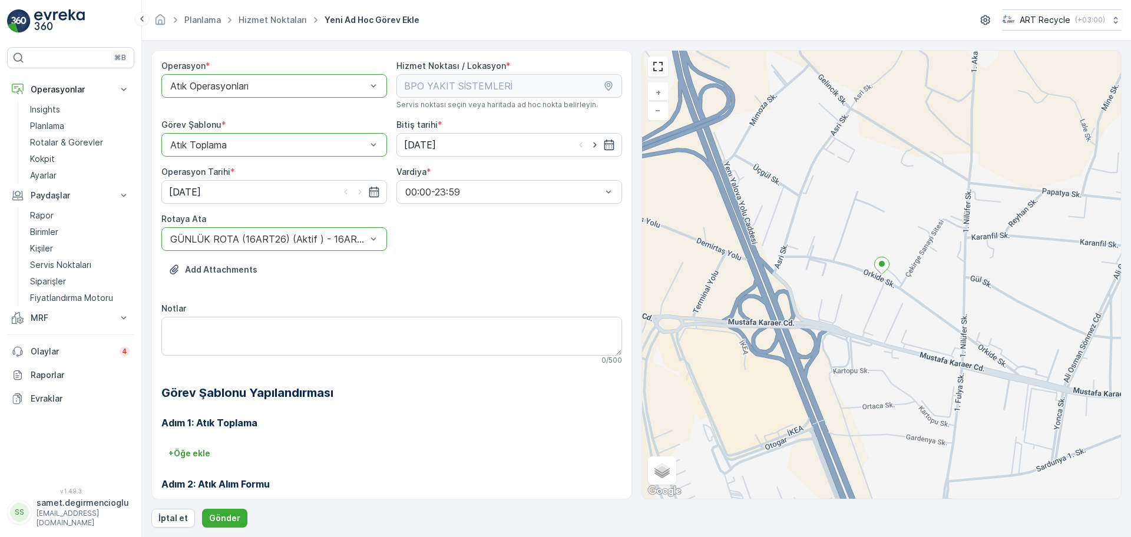
click at [441, 303] on div "Notlar" at bounding box center [391, 309] width 461 height 12
click at [224, 515] on p "Gönder" at bounding box center [224, 519] width 31 height 12
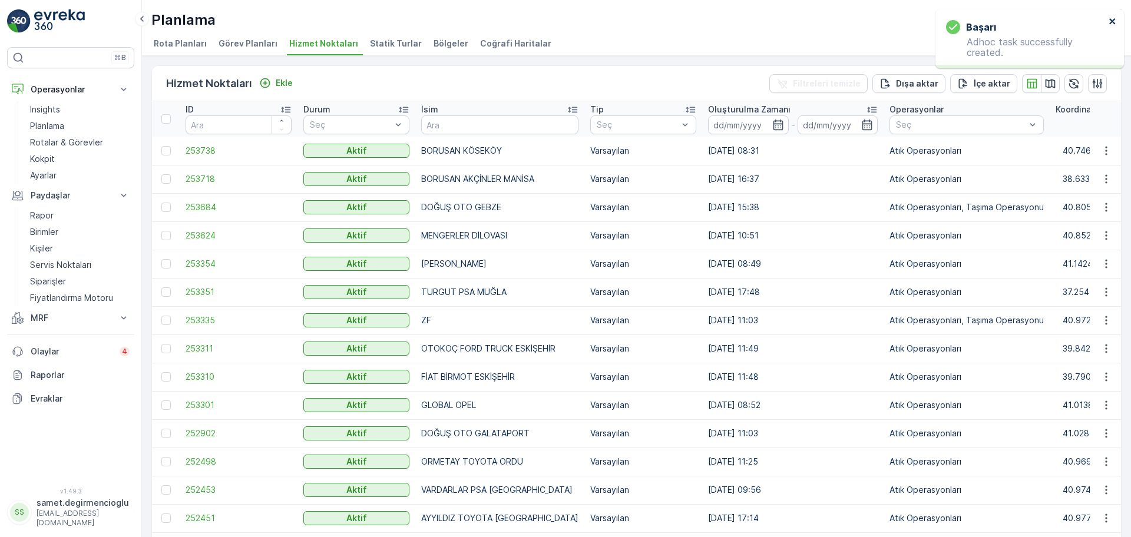
click at [1113, 19] on icon "close" at bounding box center [1113, 20] width 8 height 9
click at [56, 144] on p "Rotalar & Görevler" at bounding box center [66, 143] width 73 height 12
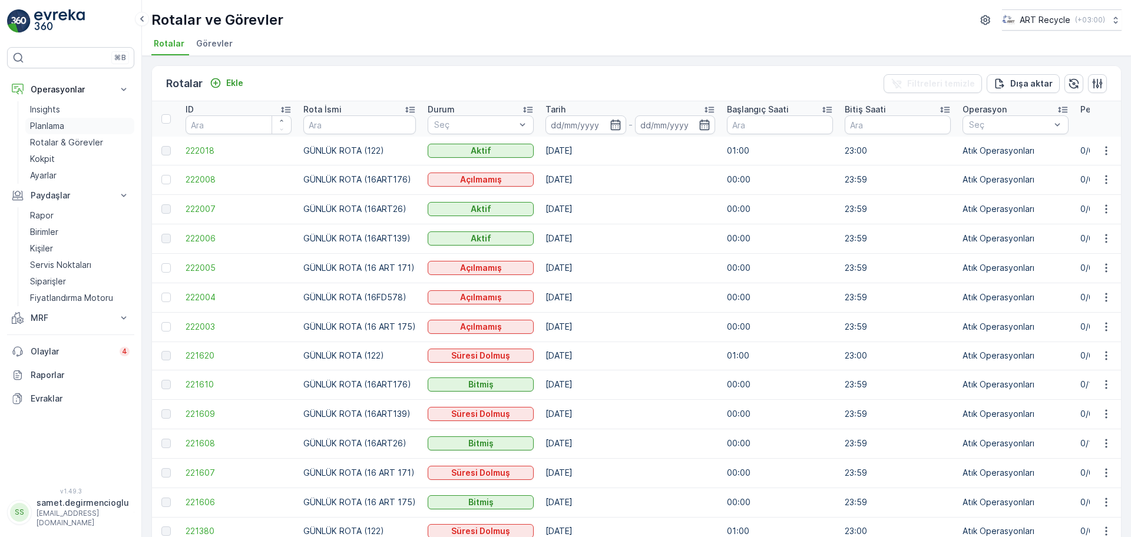
click at [52, 125] on p "Planlama" at bounding box center [47, 126] width 34 height 12
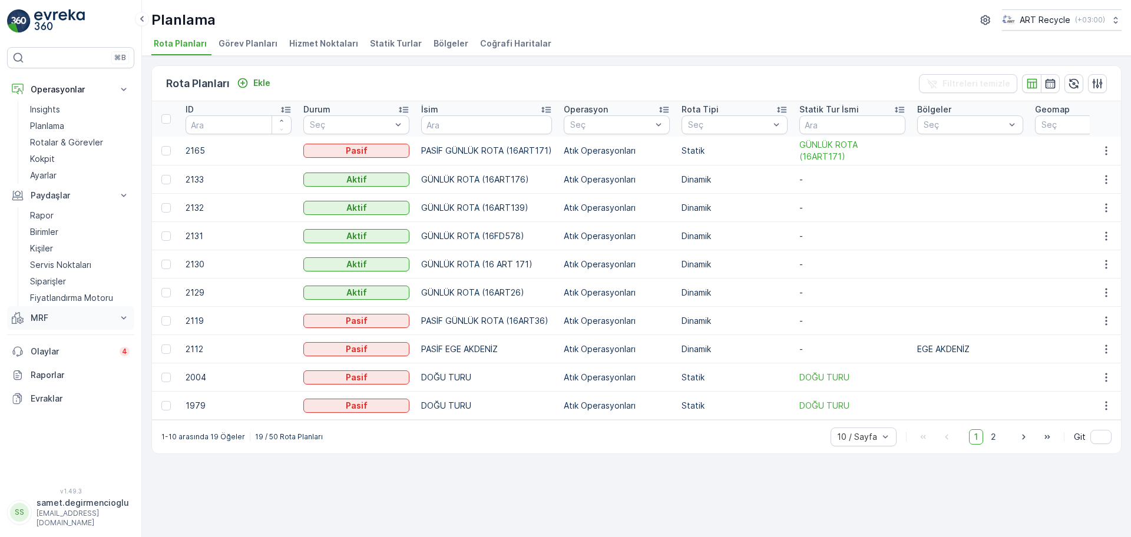
click at [38, 318] on p "MRF" at bounding box center [71, 318] width 80 height 12
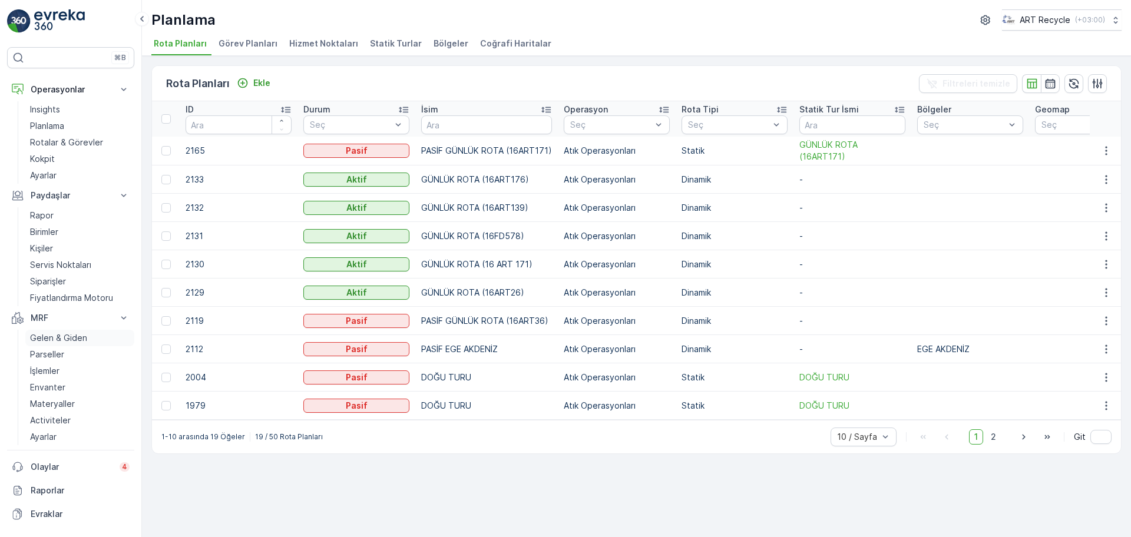
click at [49, 335] on p "Gelen & Giden" at bounding box center [58, 338] width 57 height 12
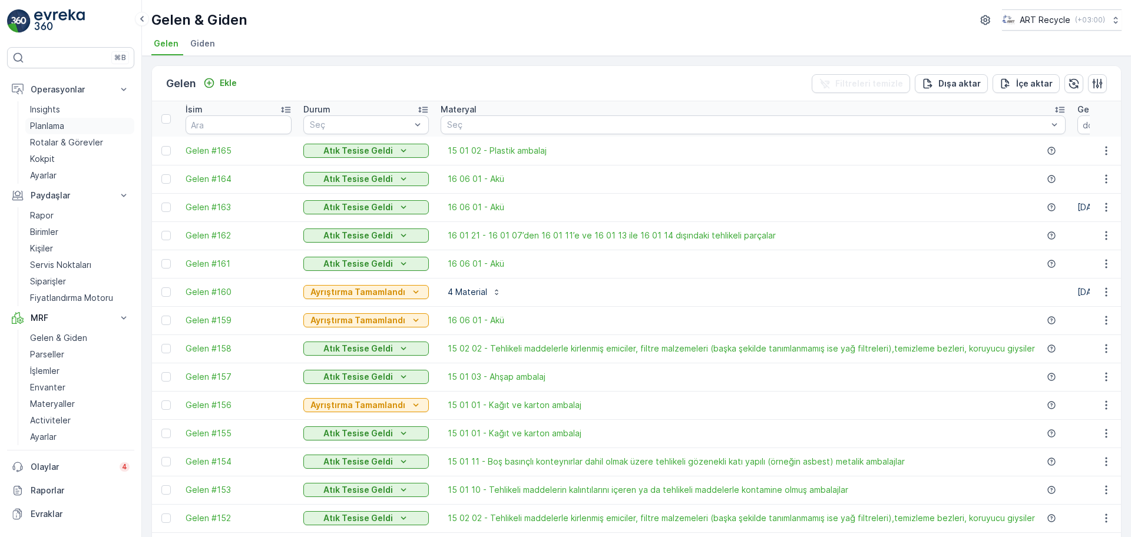
click at [76, 124] on link "Planlama" at bounding box center [79, 126] width 109 height 16
